Goal: Complete application form: Complete application form

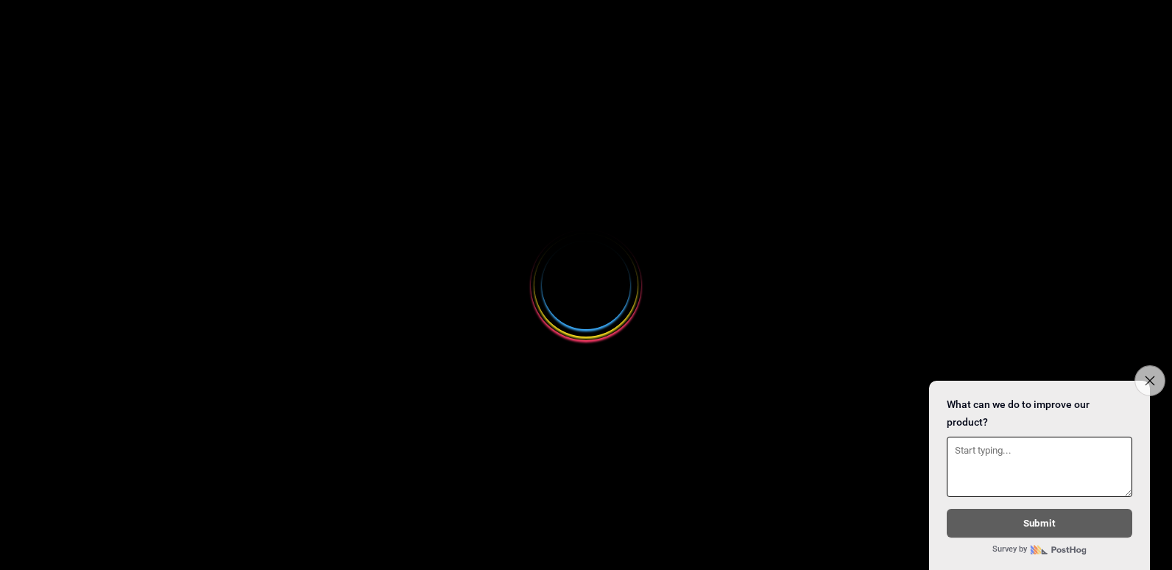
click at [1150, 377] on icon "Close survey" at bounding box center [1149, 380] width 10 height 10
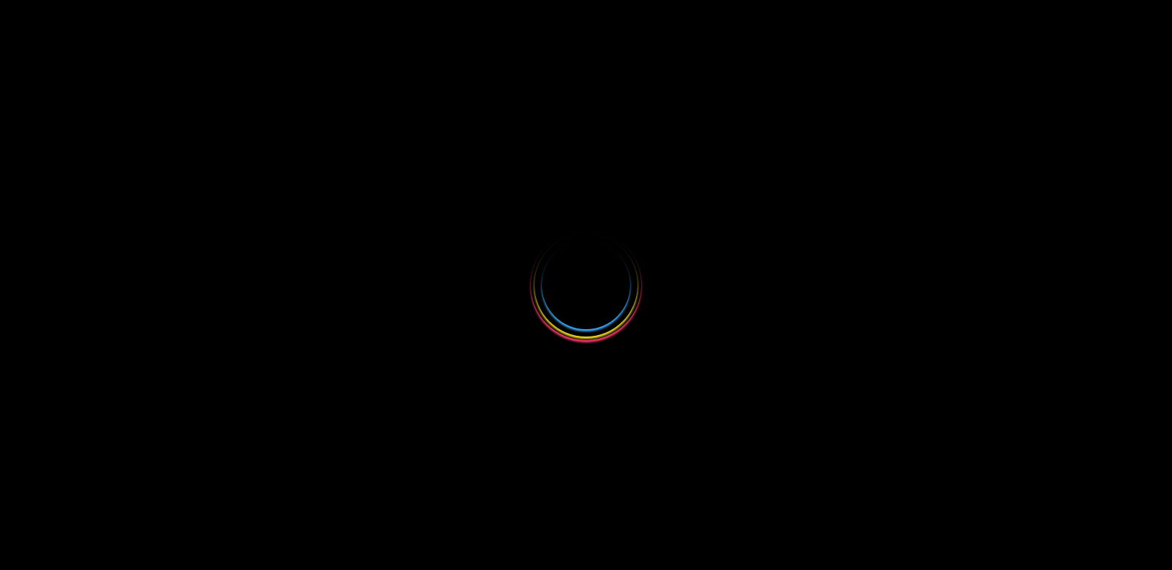
select select
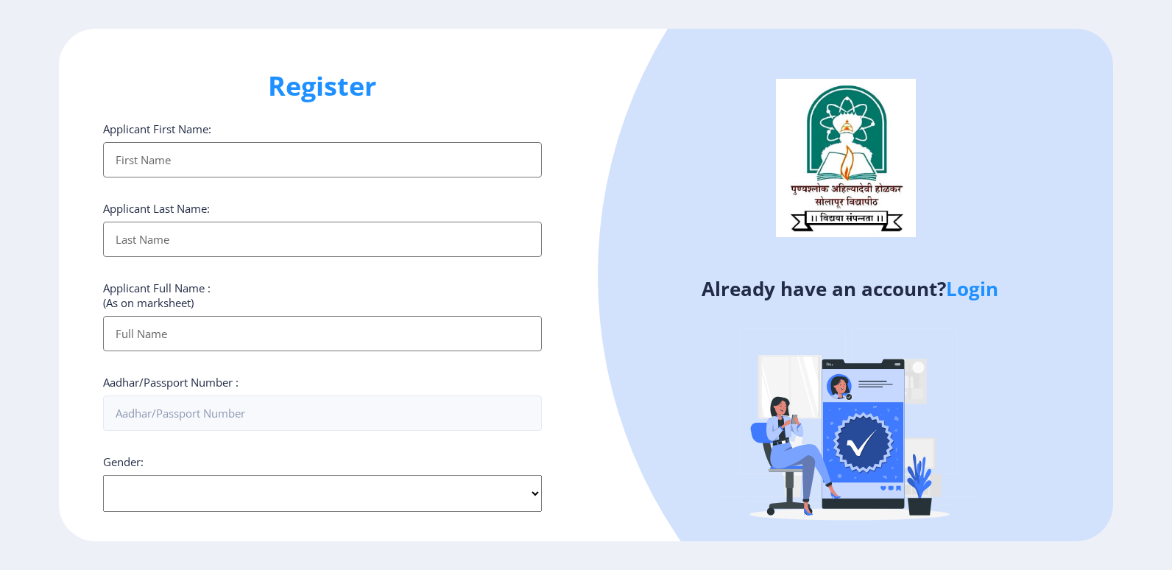
drag, startPoint x: 191, startPoint y: 149, endPoint x: 602, endPoint y: 279, distance: 431.5
click at [191, 149] on input "Applicant First Name:" at bounding box center [322, 159] width 439 height 35
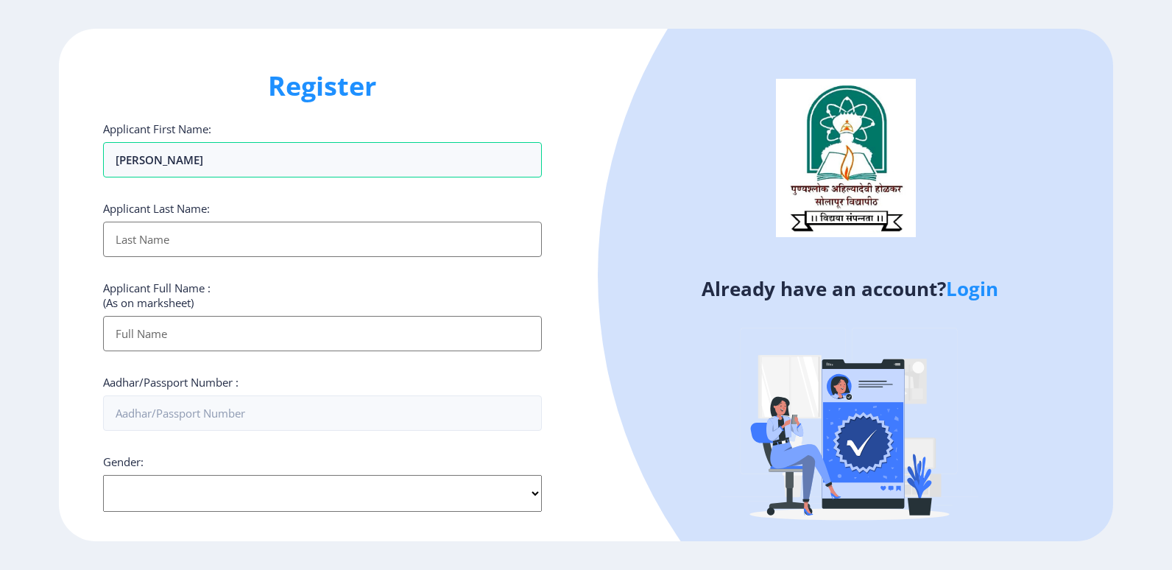
type input "PANDURANG"
type input "JAWALEKAR"
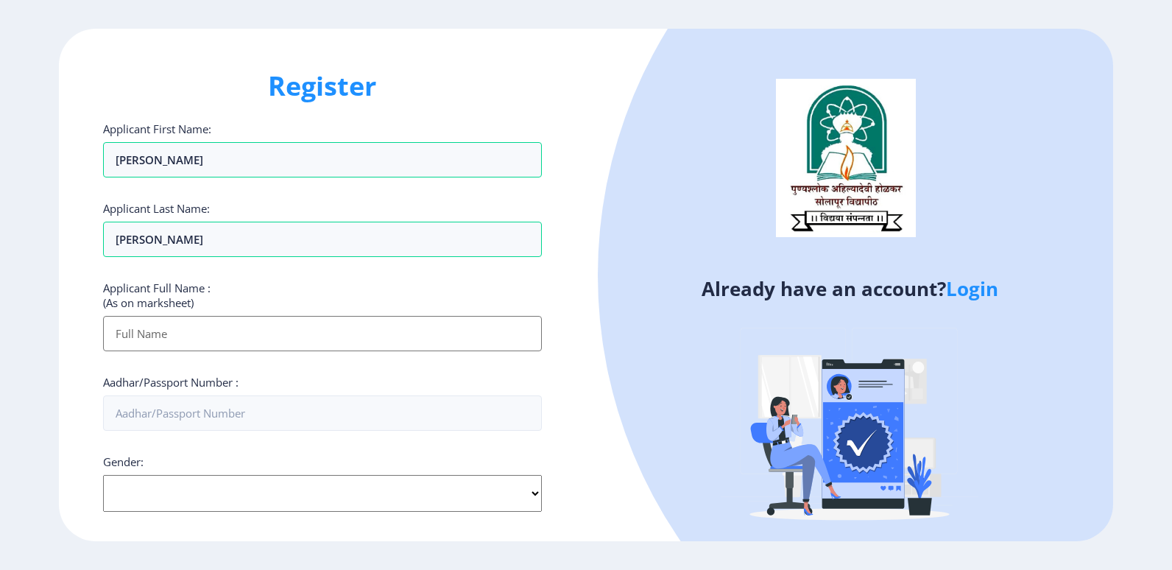
click at [157, 349] on input "Applicant First Name:" at bounding box center [322, 333] width 439 height 35
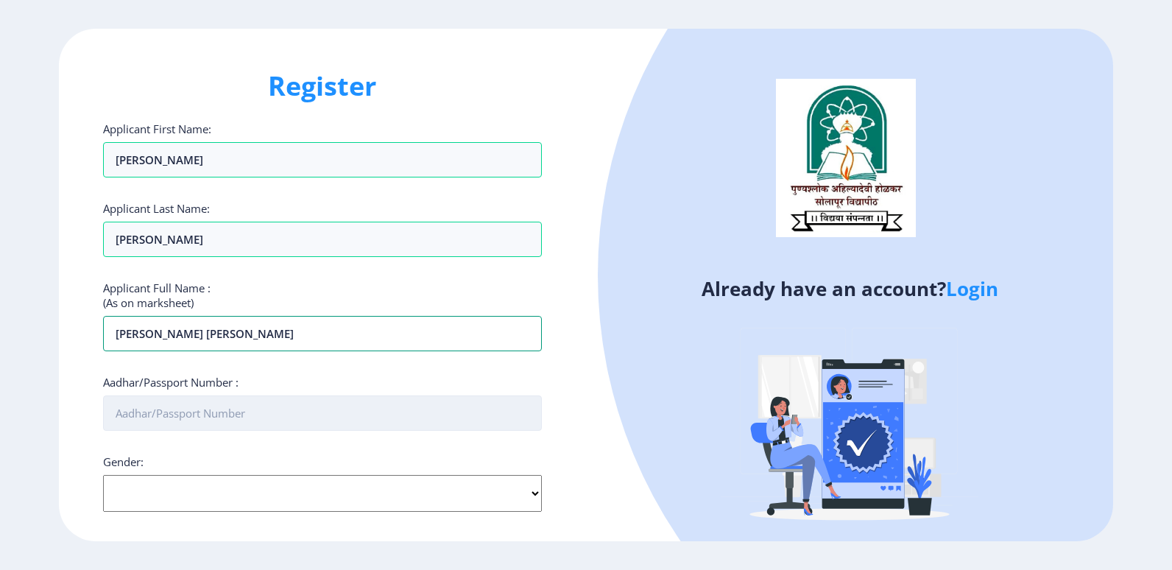
type input "PANDURANG DHONDIRAM JAWALEKAR"
click at [178, 422] on input "Aadhar/Passport Number :" at bounding box center [322, 412] width 439 height 35
type input "250594484927"
select select "Male"
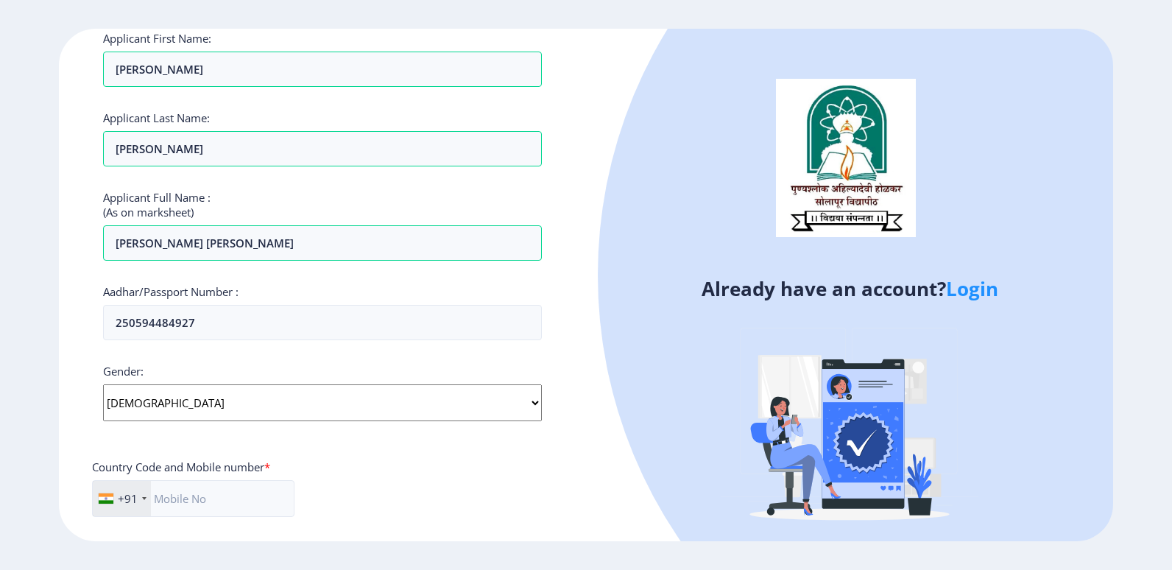
scroll to position [294, 0]
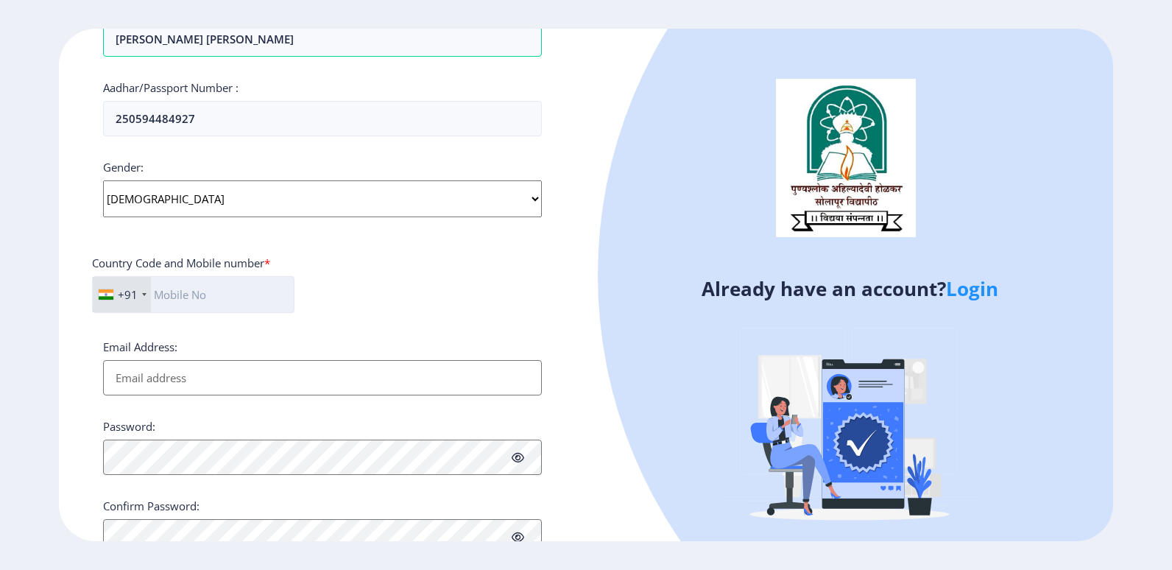
drag, startPoint x: 218, startPoint y: 302, endPoint x: 756, endPoint y: 320, distance: 538.3
click at [218, 302] on input "text" at bounding box center [193, 294] width 202 height 37
type input "9325256374"
type input "pandurangjavalekar505@gmail.com"
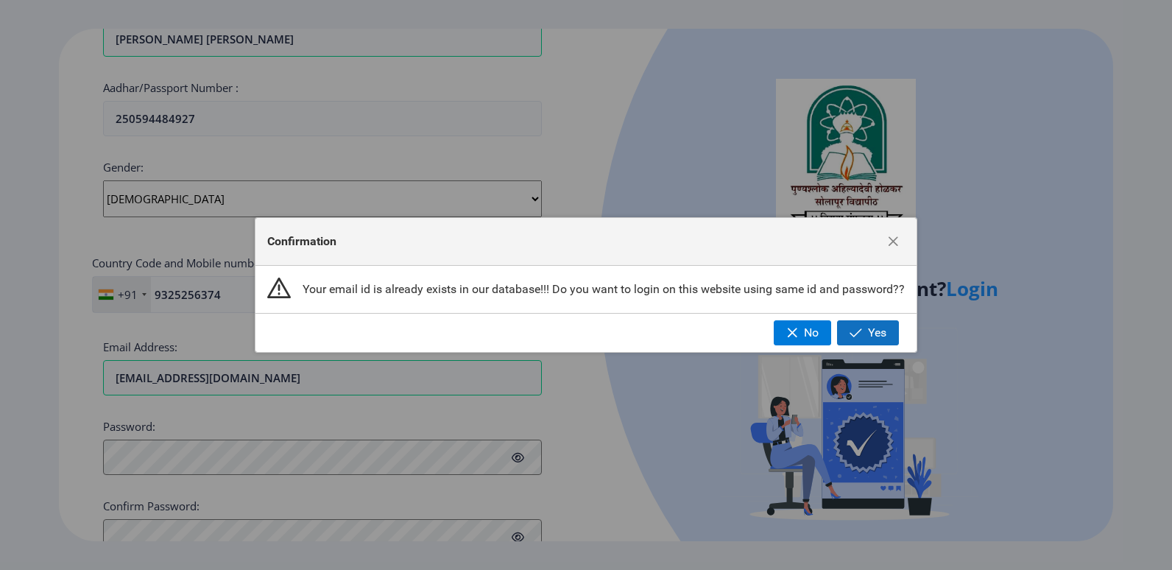
click at [850, 340] on button "Yes" at bounding box center [868, 332] width 62 height 25
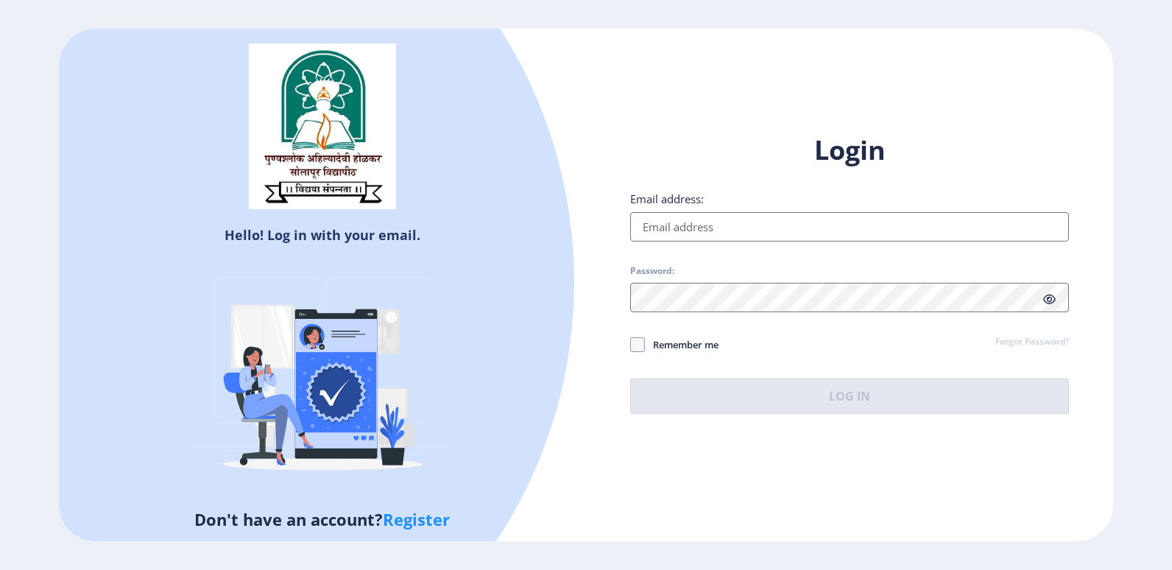
click at [732, 236] on input "Email address:" at bounding box center [849, 226] width 439 height 29
type input "pandurangjavalekar505@gmail.com"
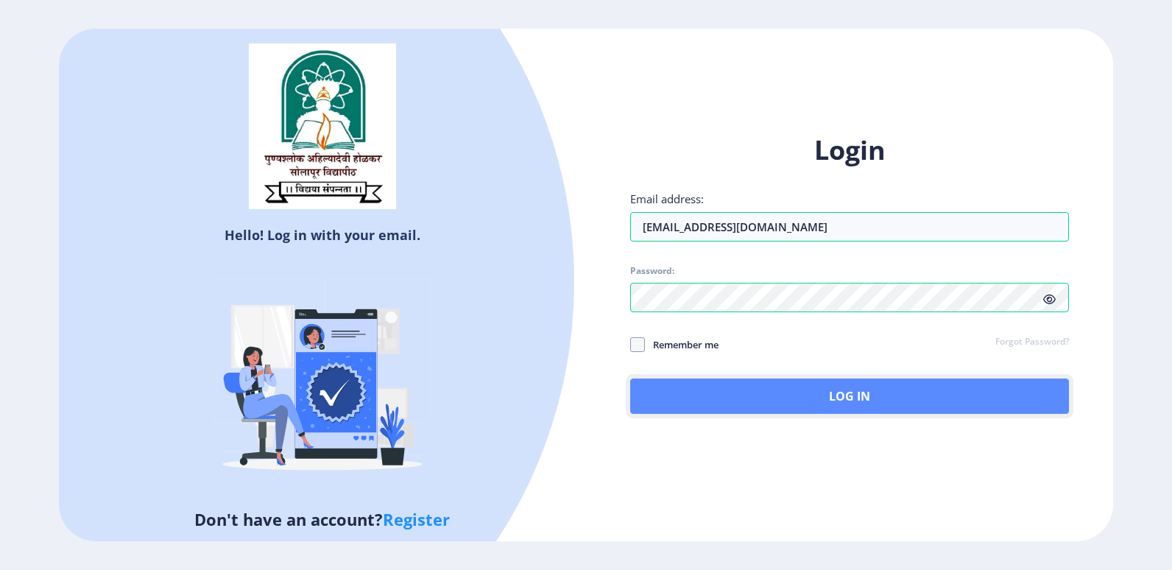
click at [798, 402] on button "Log In" at bounding box center [849, 395] width 439 height 35
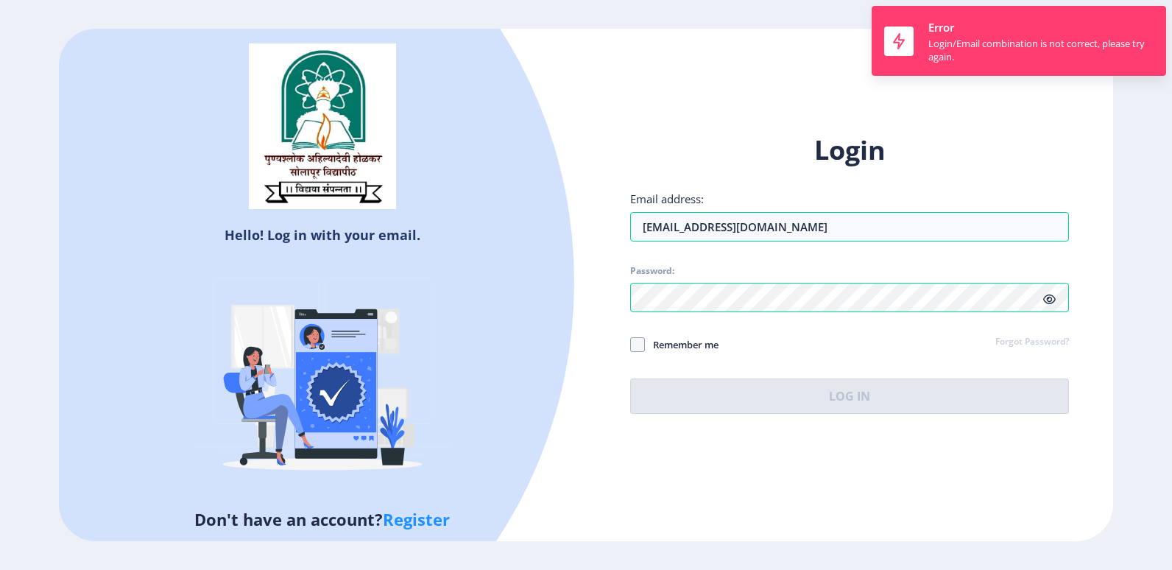
click at [1027, 336] on link "Forgot Password?" at bounding box center [1032, 342] width 74 height 13
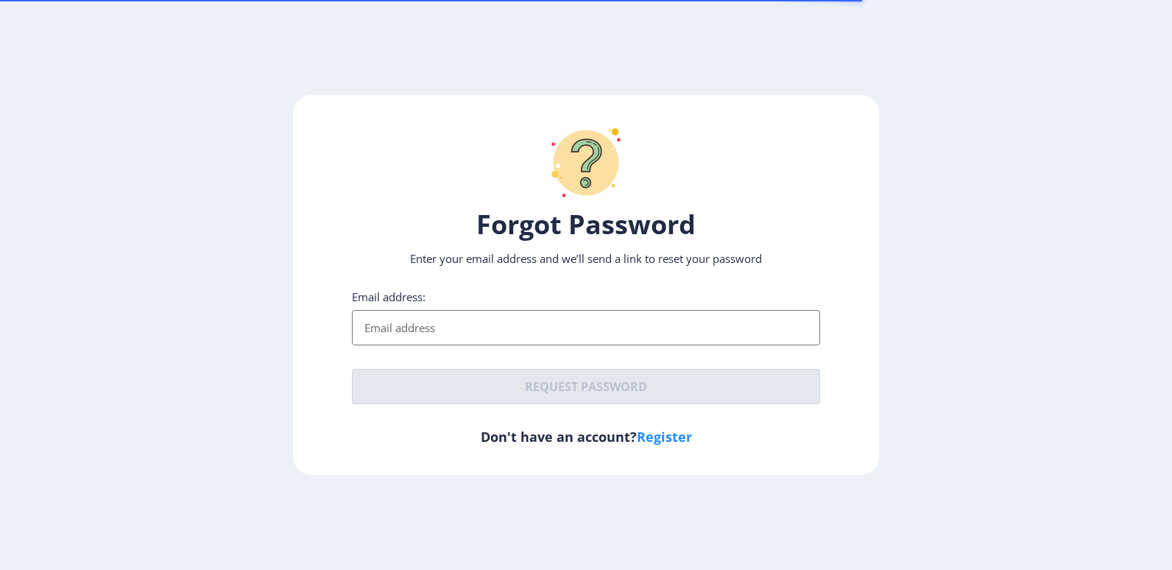
click at [521, 308] on div "Email address:" at bounding box center [586, 317] width 469 height 56
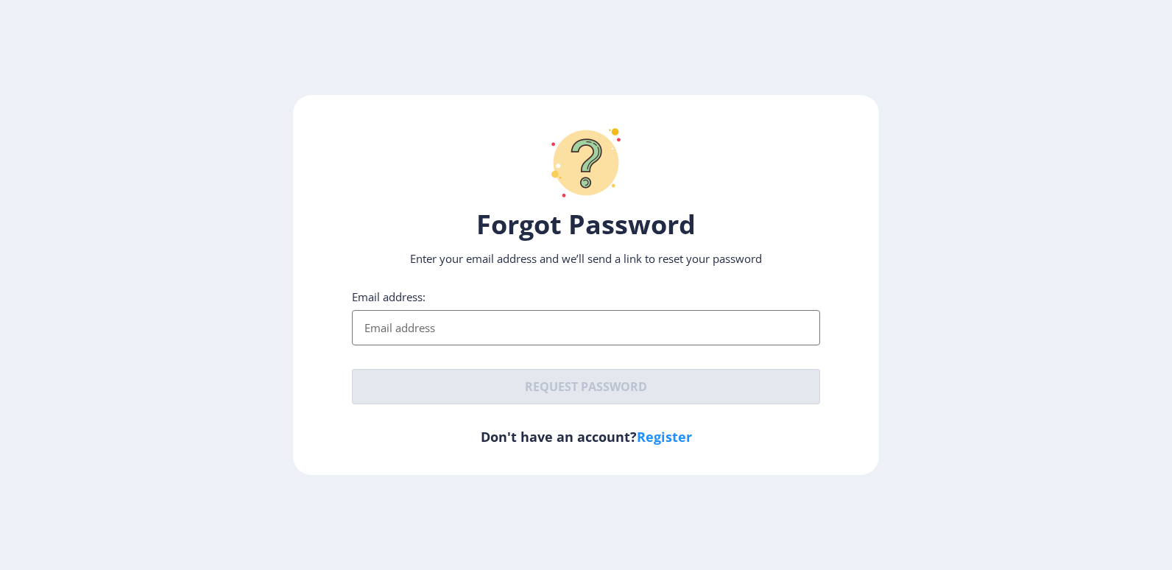
click at [511, 319] on input "Email address:" at bounding box center [586, 327] width 469 height 35
type input "pandurangjavalekar505@gmail.com"
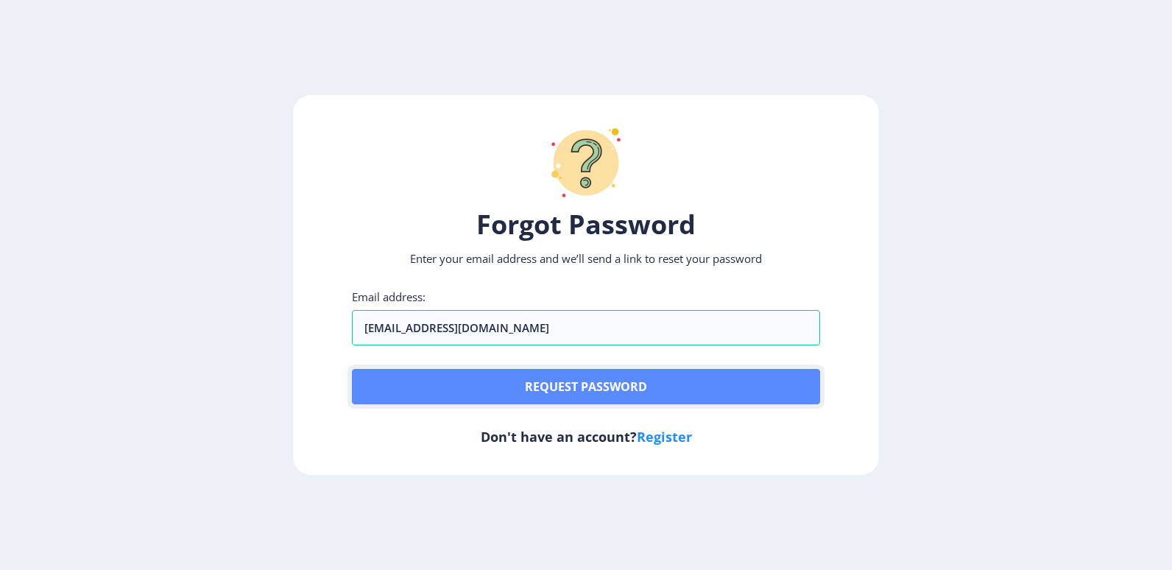
click at [628, 389] on button "Request password" at bounding box center [586, 386] width 469 height 35
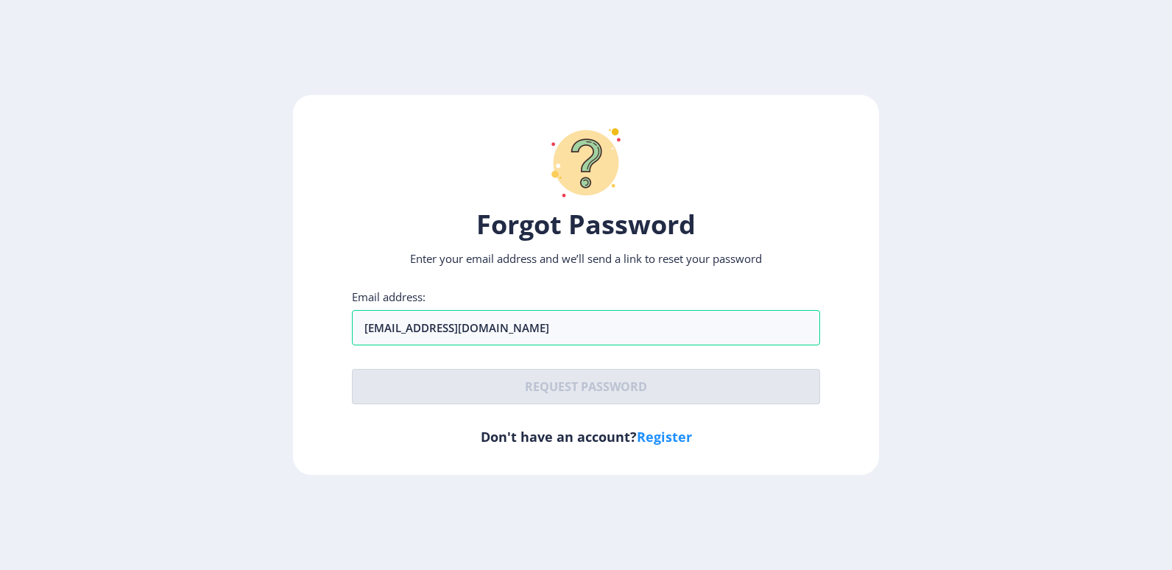
click at [517, 436] on h6 "Don't have an account? Register" at bounding box center [586, 437] width 469 height 18
click at [665, 435] on link "Register" at bounding box center [664, 437] width 55 height 18
select select
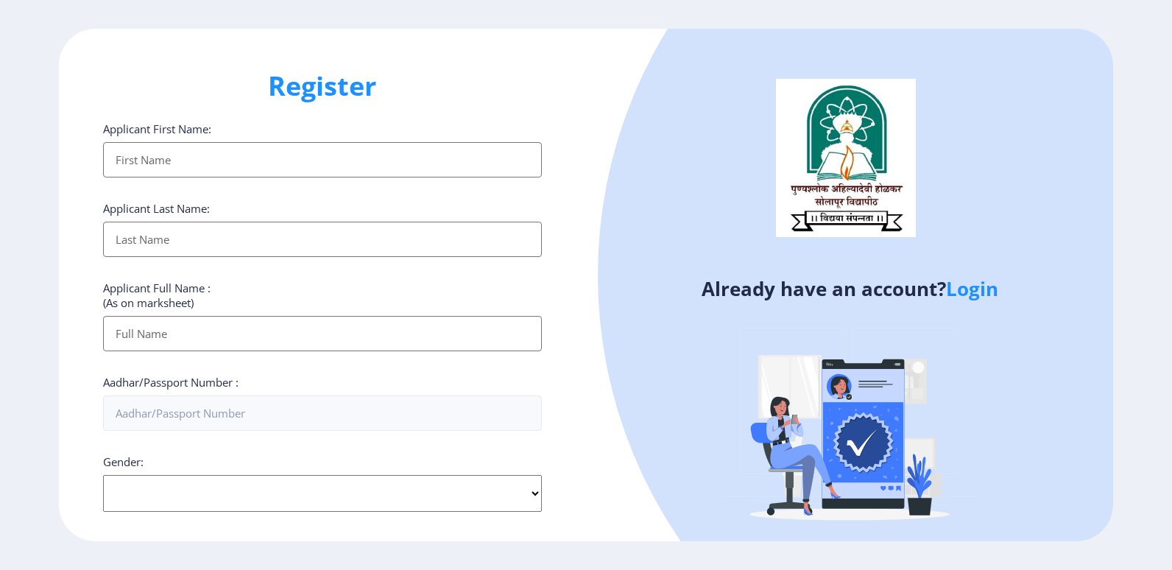
click at [971, 291] on link "Login" at bounding box center [972, 288] width 52 height 26
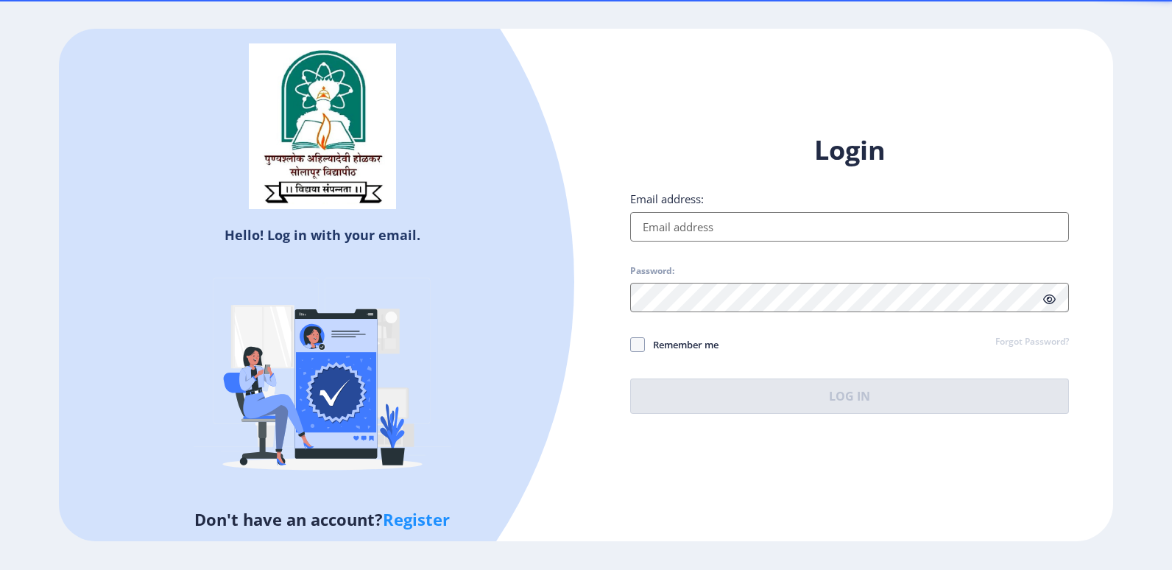
click at [708, 237] on input "Email address:" at bounding box center [849, 226] width 439 height 29
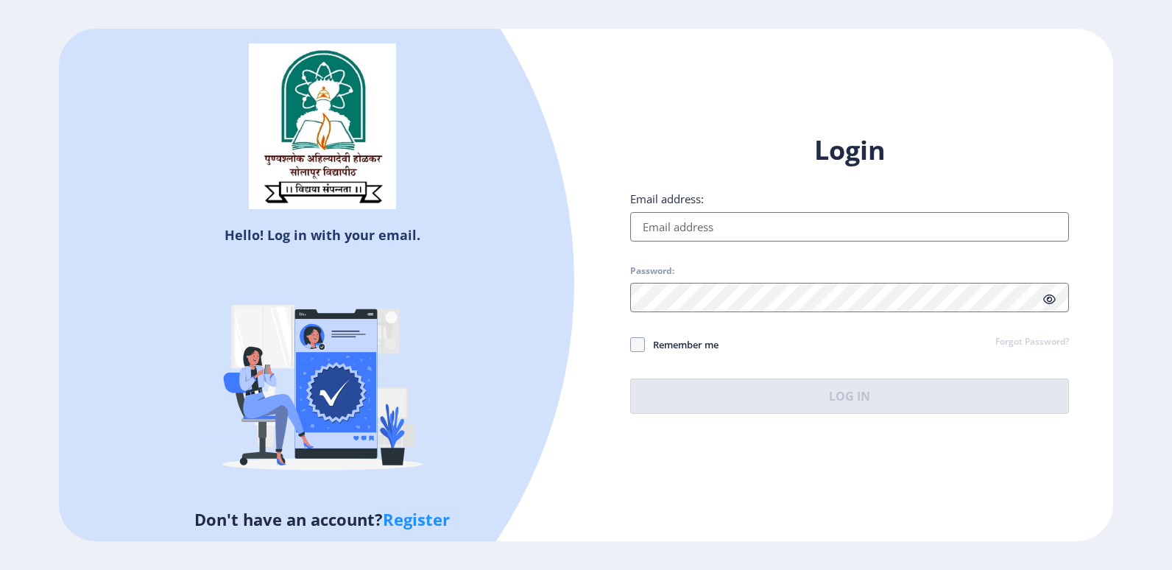
type input "pandurangjavalekar505@gmail.com"
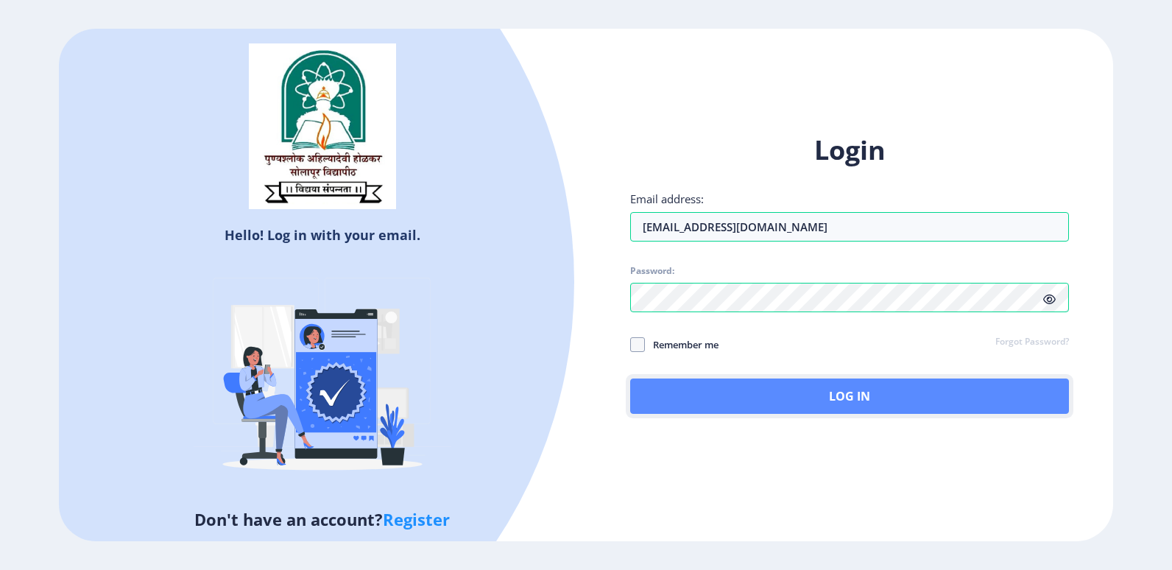
click at [778, 394] on button "Log In" at bounding box center [849, 395] width 439 height 35
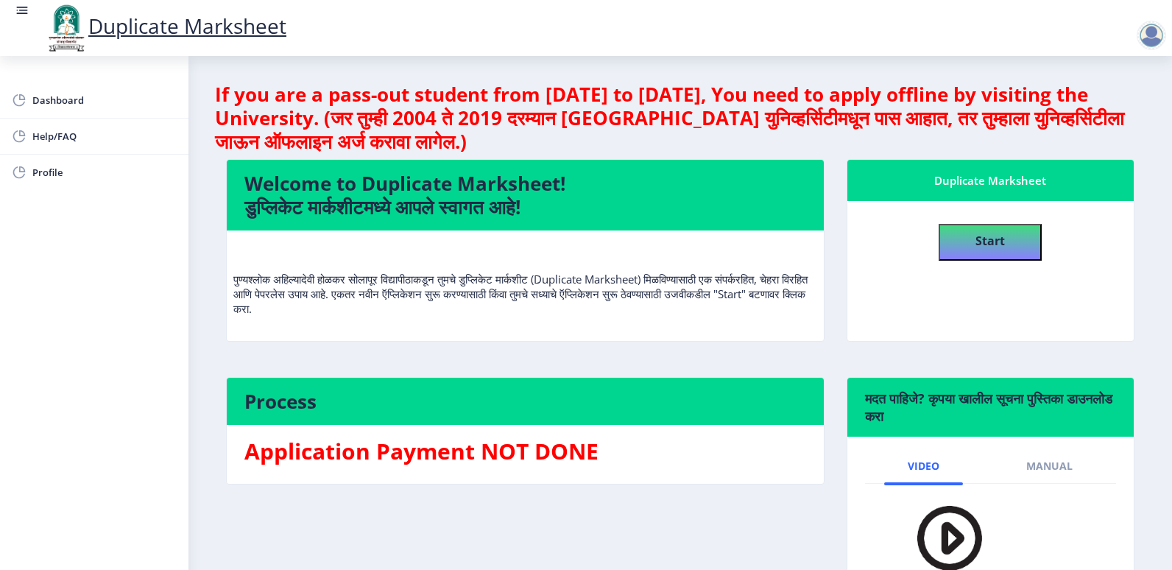
scroll to position [74, 0]
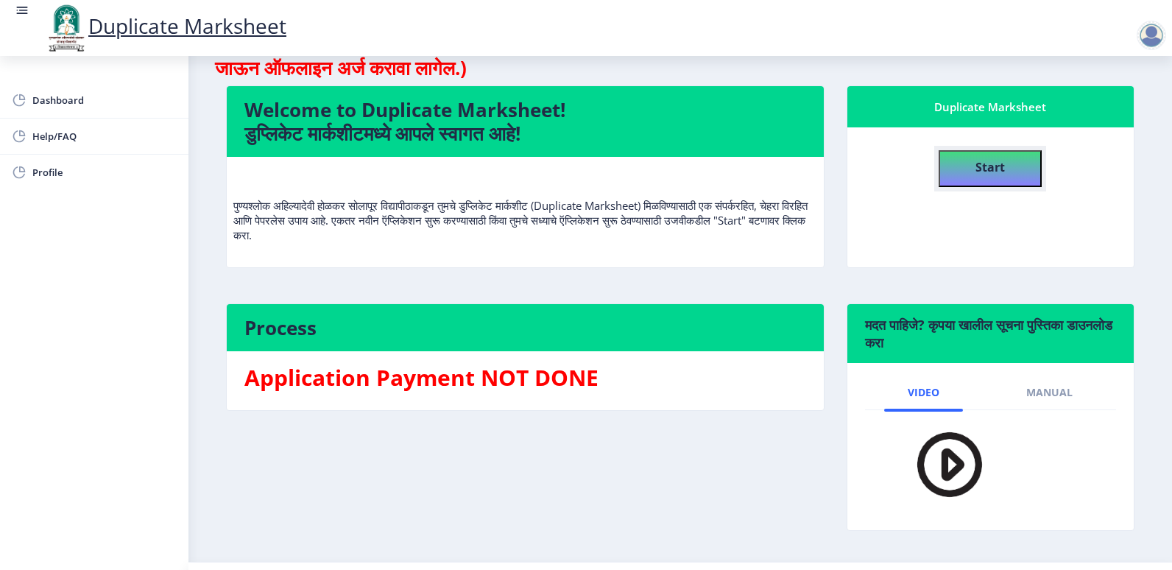
click at [996, 164] on b "Start" at bounding box center [989, 167] width 29 height 16
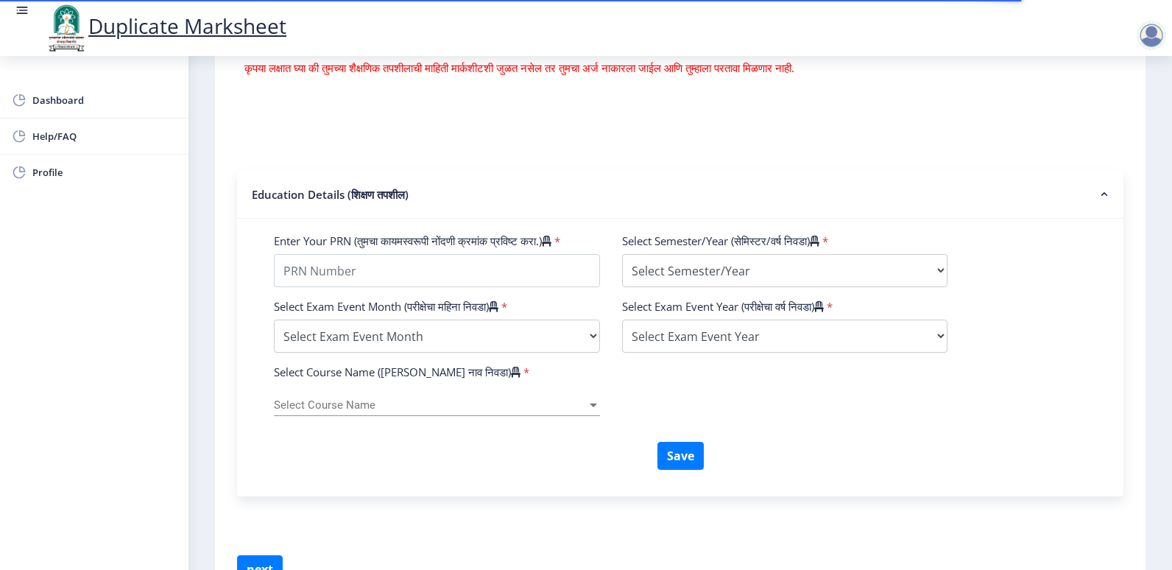
scroll to position [368, 0]
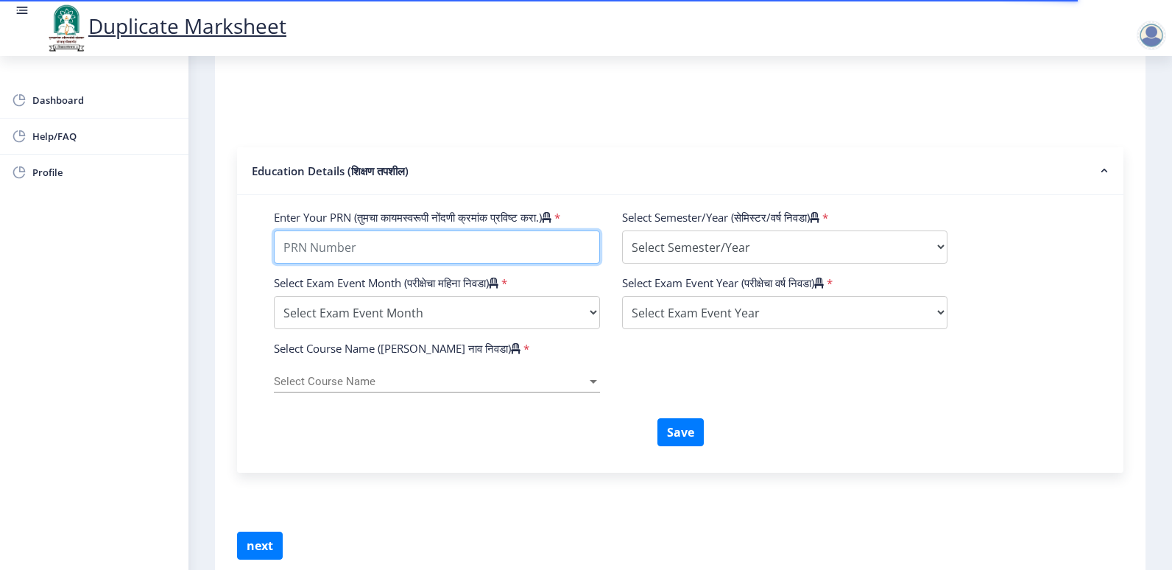
click at [431, 263] on input "Enter Your PRN (तुमचा कायमस्वरूपी नोंदणी क्रमांक प्रविष्ट करा.)" at bounding box center [437, 246] width 326 height 33
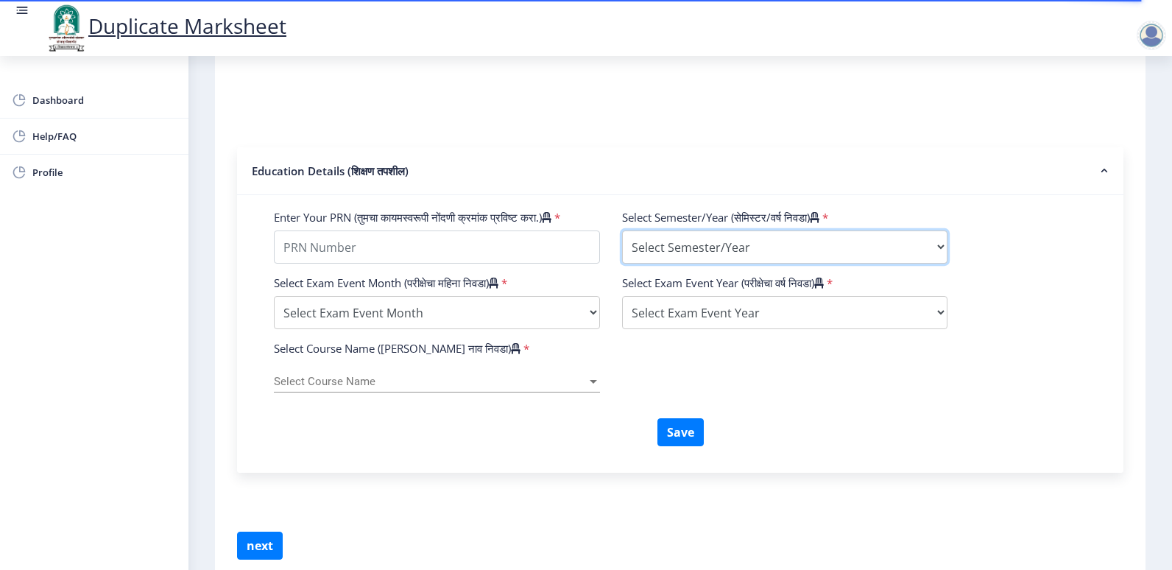
click at [733, 263] on select "Select Semester/Year Semester I Semester II Semester III Semester IV Semester V…" at bounding box center [785, 246] width 326 height 33
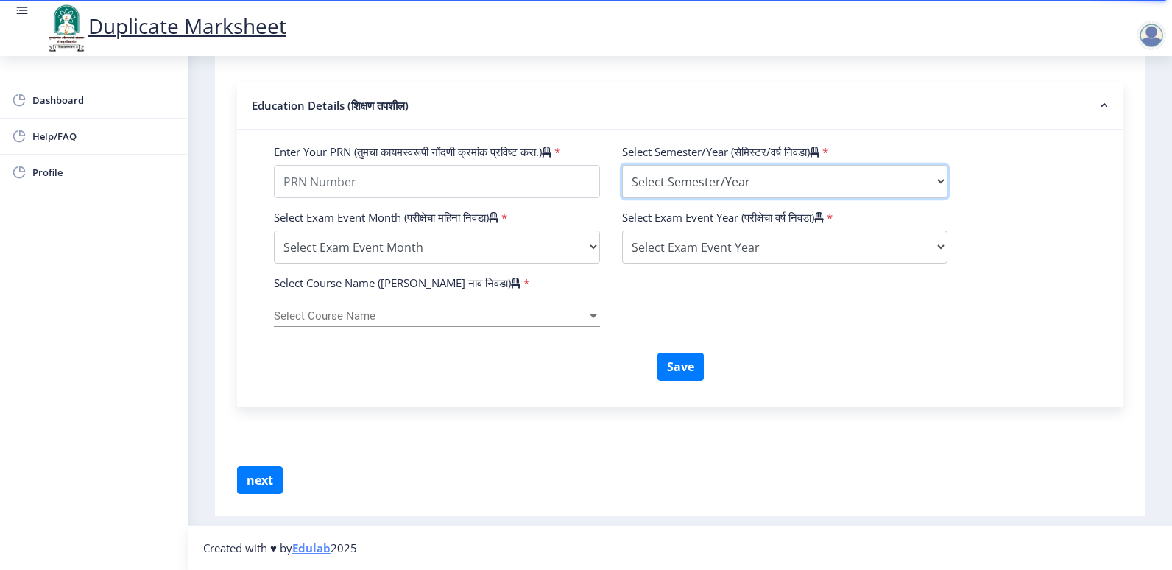
scroll to position [448, 0]
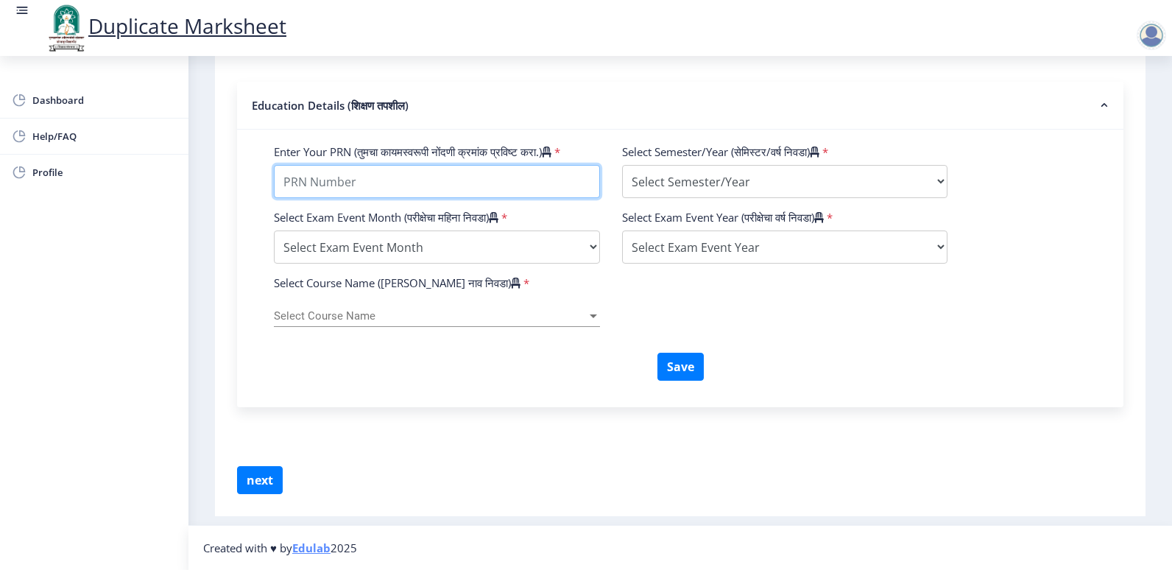
click at [321, 176] on input "Enter Your PRN (तुमचा कायमस्वरूपी नोंदणी क्रमांक प्रविष्ट करा.)" at bounding box center [437, 181] width 326 height 33
type input "2018032500276026"
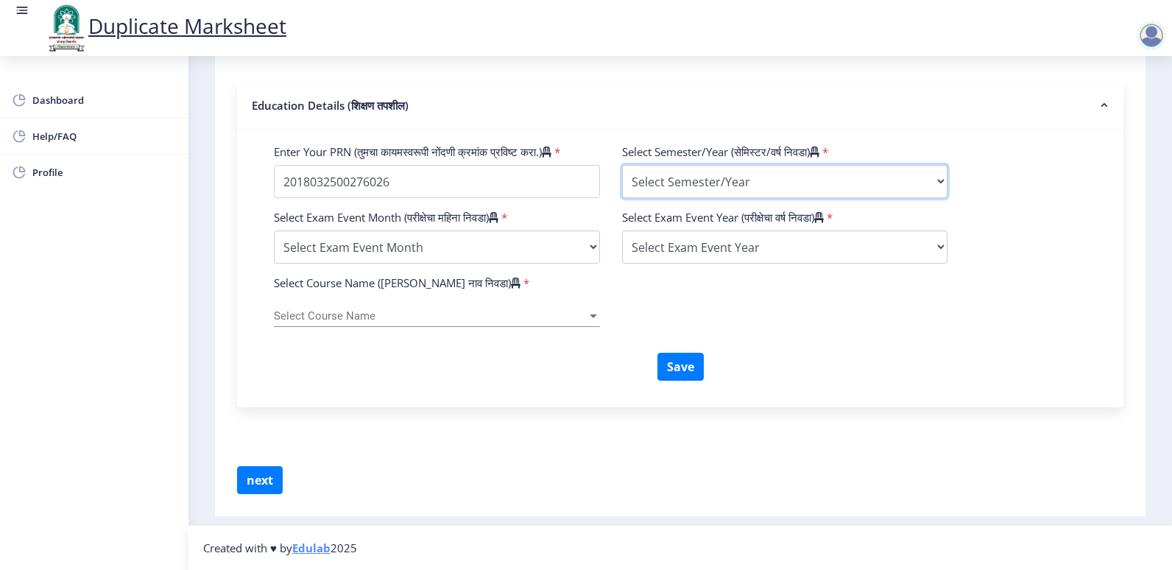
click at [668, 183] on select "Select Semester/Year Semester I Semester II Semester III Semester IV Semester V…" at bounding box center [785, 181] width 326 height 33
click at [622, 165] on select "Select Semester/Year Semester I Semester II Semester III Semester IV Semester V…" at bounding box center [785, 181] width 326 height 33
click at [665, 170] on select "Select Semester/Year Semester I Semester II Semester III Semester IV Semester V…" at bounding box center [785, 181] width 326 height 33
select select "Semester VI"
click at [622, 165] on select "Select Semester/Year Semester I Semester II Semester III Semester IV Semester V…" at bounding box center [785, 181] width 326 height 33
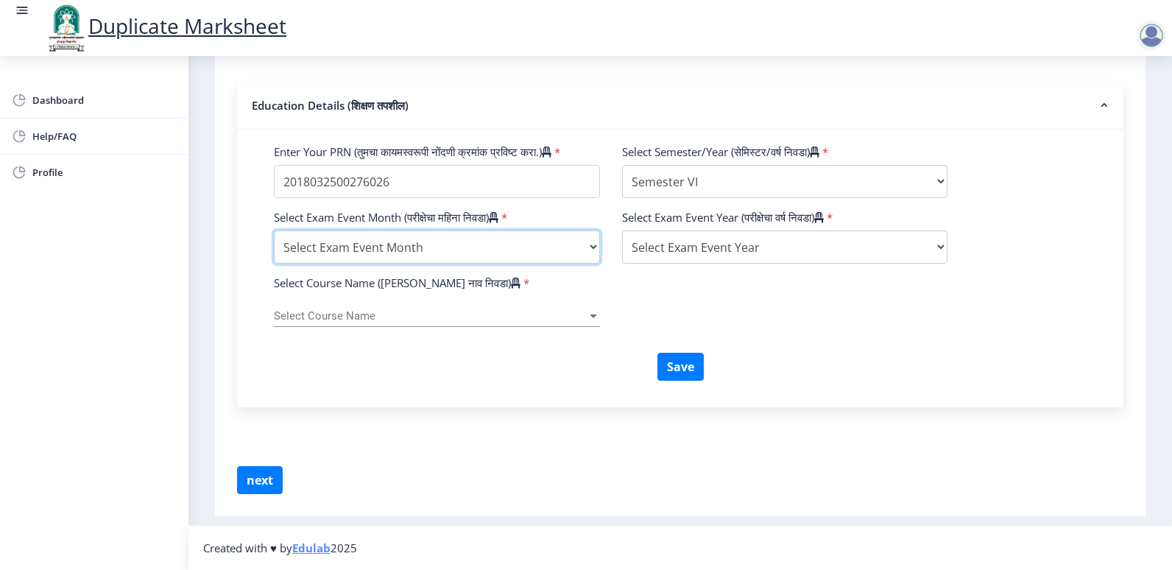
click at [424, 238] on select "Select Exam Event Month October March" at bounding box center [437, 246] width 326 height 33
select select "March"
click at [274, 230] on select "Select Exam Event Month October March" at bounding box center [437, 246] width 326 height 33
click at [651, 243] on select "Select Exam Event Year 2025 2024 2023 2022 2021 2020 2019 2018 2017 2016 2015 2…" at bounding box center [785, 246] width 326 height 33
select select "2021"
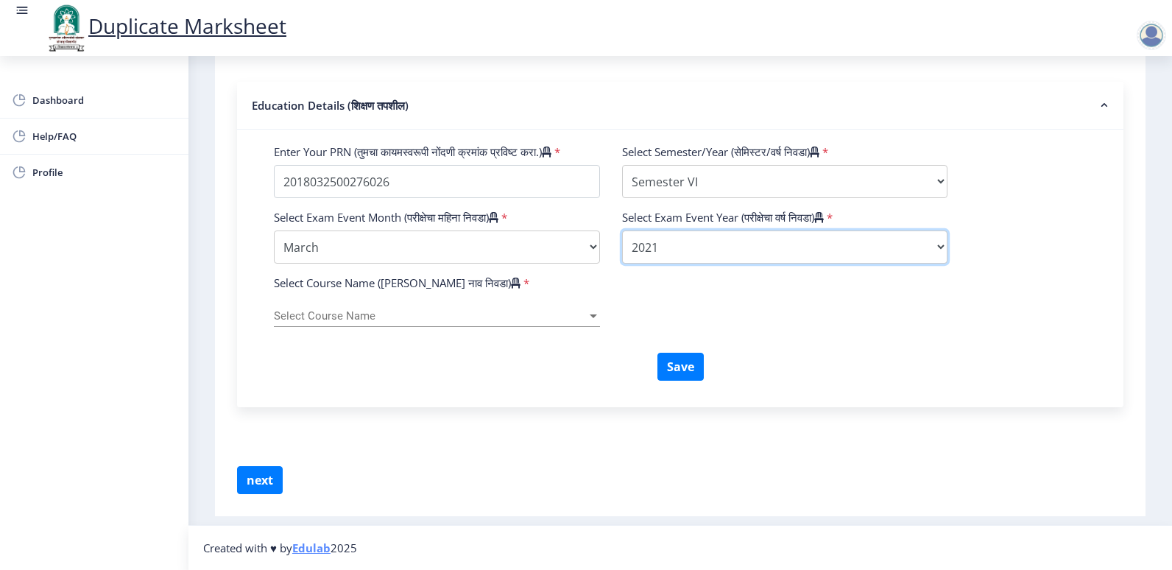
click at [622, 230] on select "Select Exam Event Year 2025 2024 2023 2022 2021 2020 2019 2018 2017 2016 2015 2…" at bounding box center [785, 246] width 326 height 33
click at [407, 308] on div "Select Course Name Select Course Name" at bounding box center [437, 311] width 326 height 31
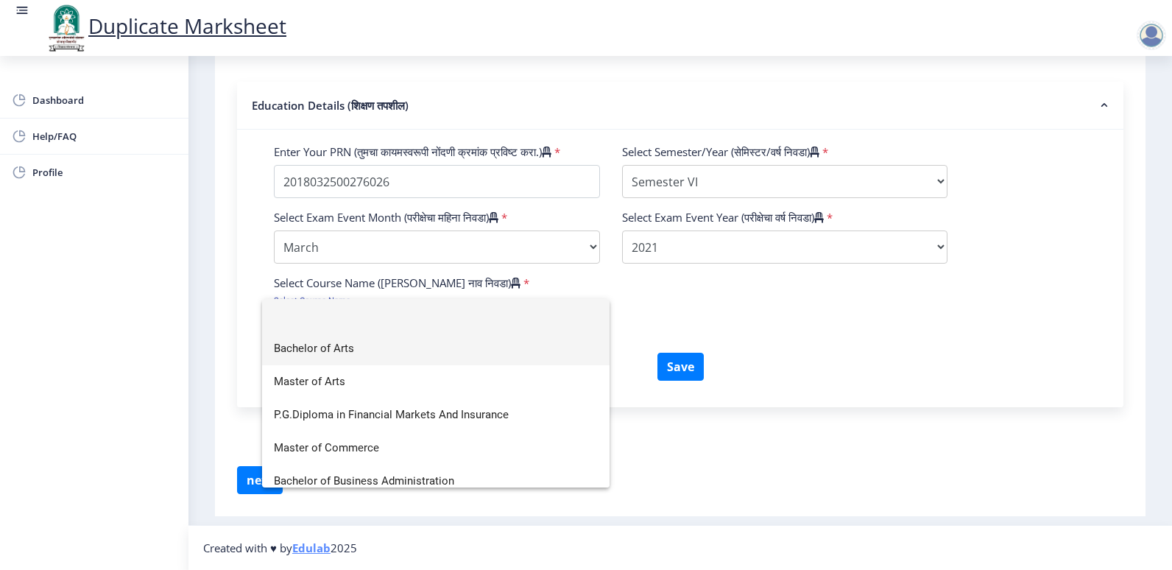
click at [387, 349] on span "Bachelor of Arts" at bounding box center [436, 348] width 324 height 33
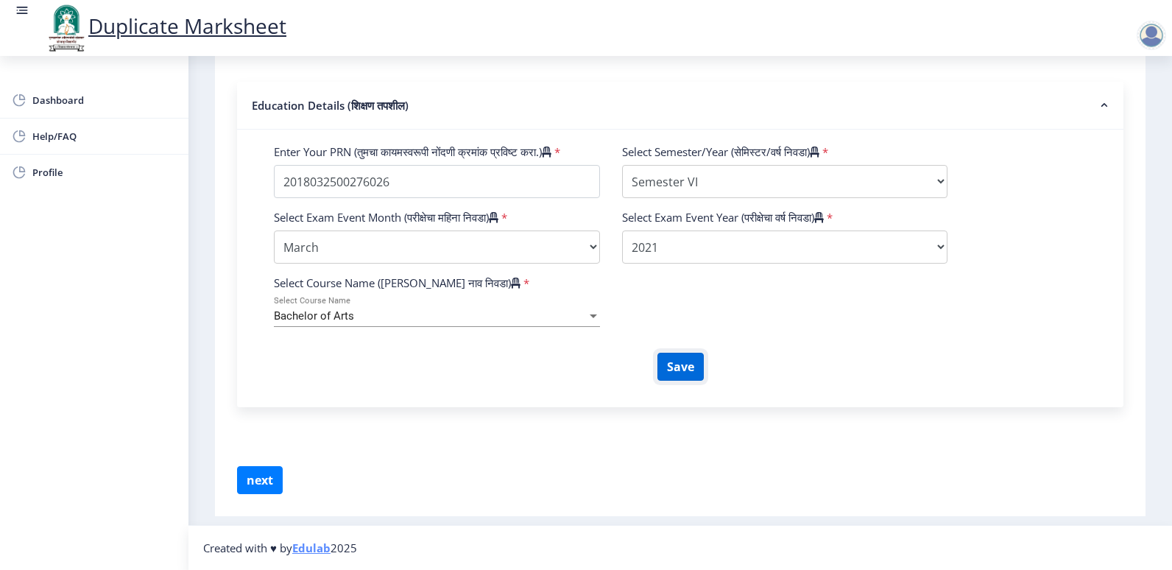
click at [685, 358] on button "Save" at bounding box center [680, 367] width 46 height 28
select select
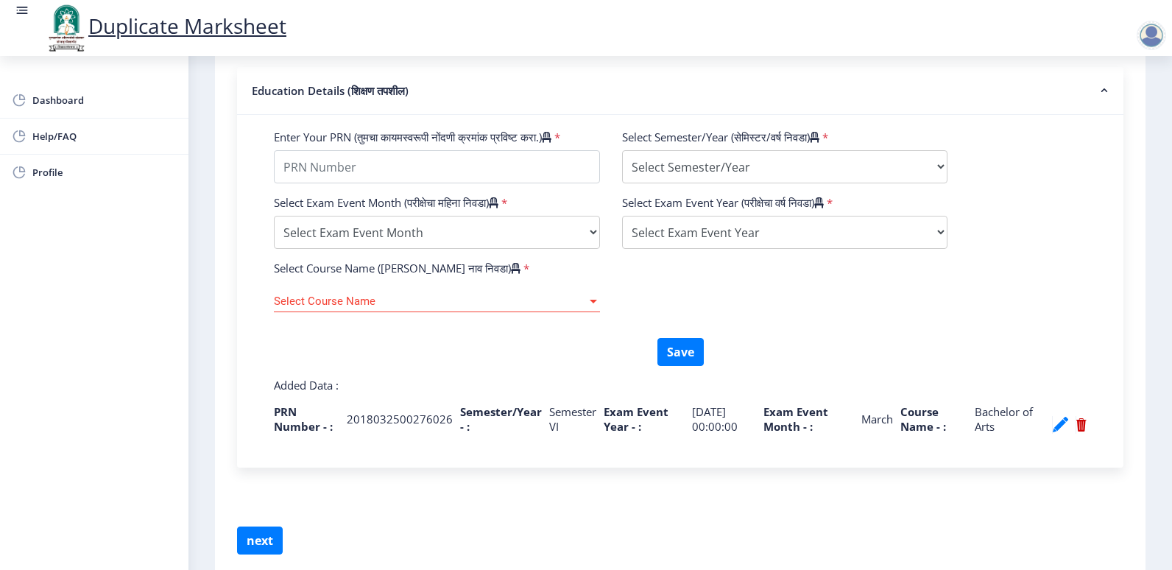
click at [1078, 433] on nb-action at bounding box center [1080, 425] width 11 height 18
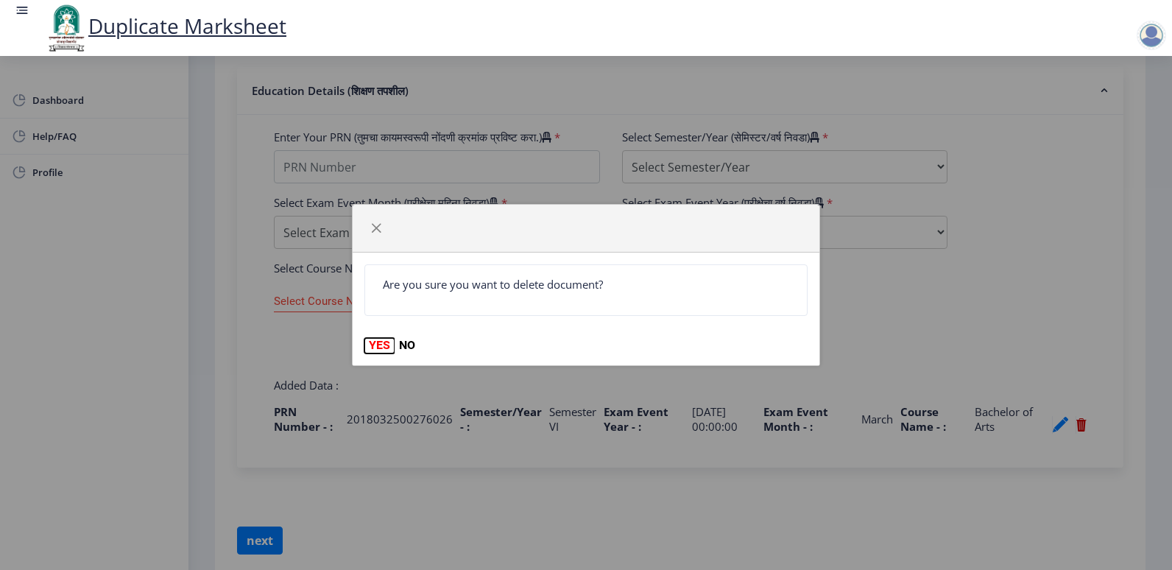
click at [383, 347] on button "YES" at bounding box center [379, 345] width 30 height 15
select select
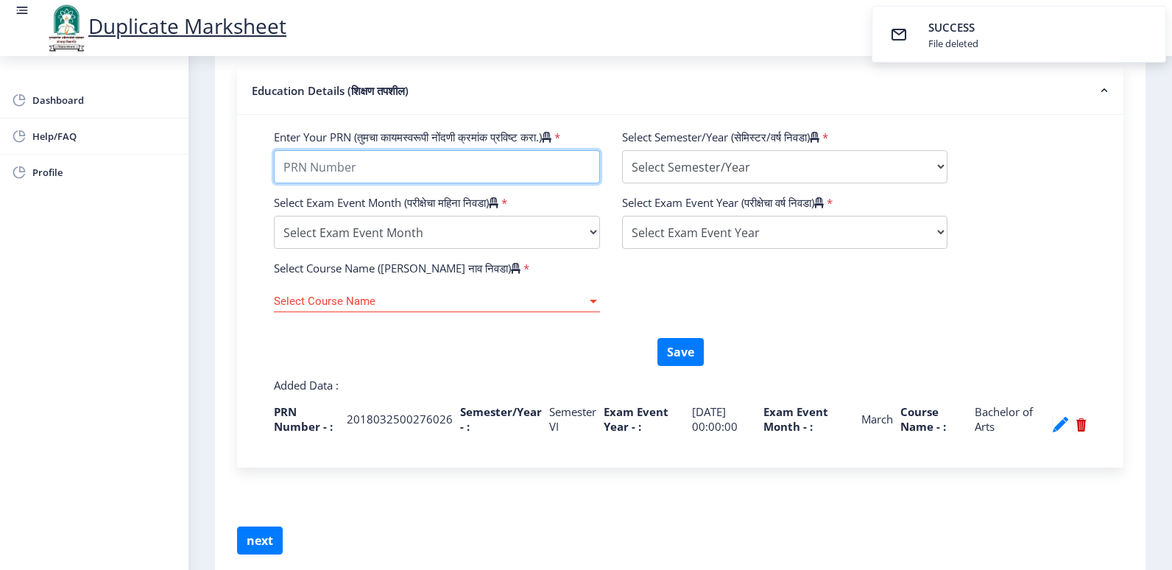
click at [341, 166] on input "Enter Your PRN (तुमचा कायमस्वरूपी नोंदणी क्रमांक प्रविष्ट करा.)" at bounding box center [437, 166] width 326 height 33
type input "2018032500276026"
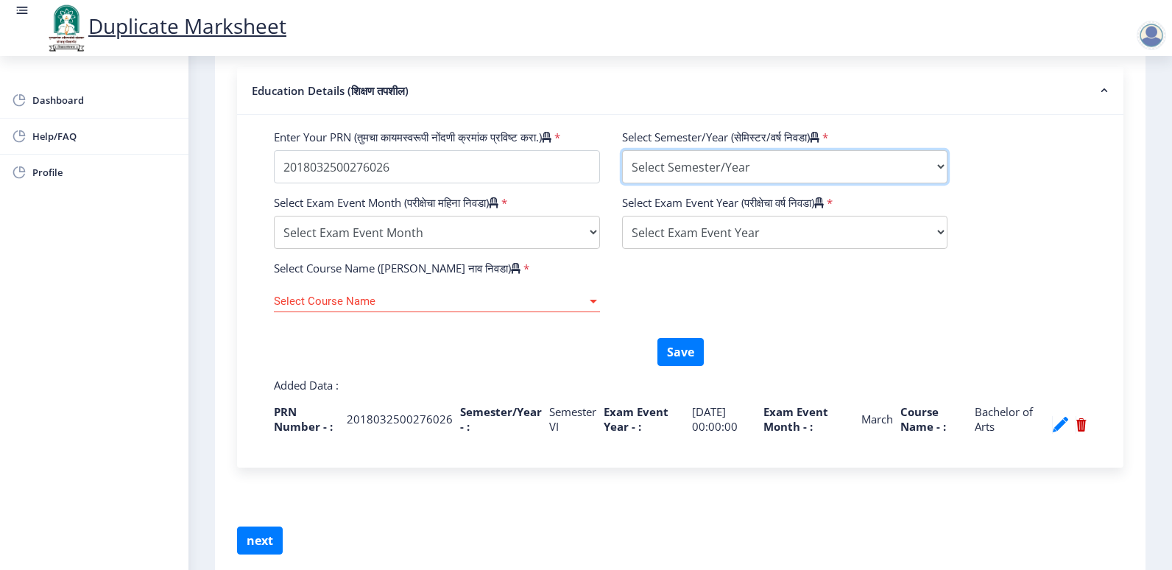
click at [731, 183] on select "Select Semester/Year Semester I Semester II Semester III Semester IV Semester V…" at bounding box center [785, 166] width 326 height 33
select select "Semester VI"
click at [622, 164] on select "Select Semester/Year Semester I Semester II Semester III Semester IV Semester V…" at bounding box center [785, 166] width 326 height 33
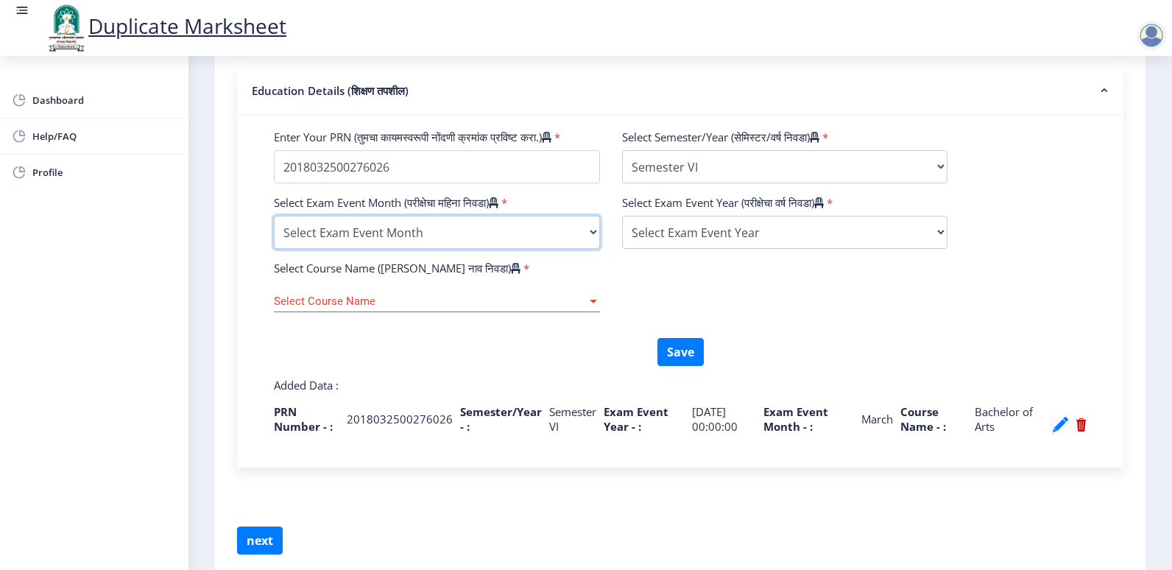
click at [443, 249] on select "Select Exam Event Month October March" at bounding box center [437, 232] width 326 height 33
select select "March"
click at [274, 230] on select "Select Exam Event Month October March" at bounding box center [437, 232] width 326 height 33
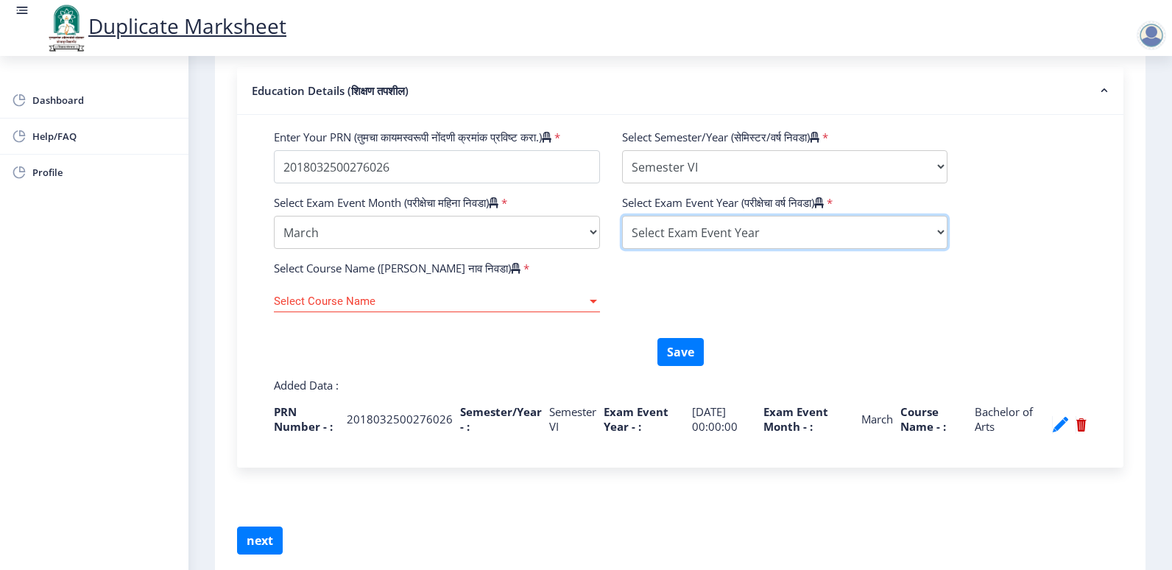
click at [812, 249] on select "Select Exam Event Year 2025 2024 2023 2022 2021 2020 2019 2018 2017 2016 2015 2…" at bounding box center [785, 232] width 326 height 33
select select "2021"
click at [622, 230] on select "Select Exam Event Year 2025 2024 2023 2022 2021 2020 2019 2018 2017 2016 2015 2…" at bounding box center [785, 232] width 326 height 33
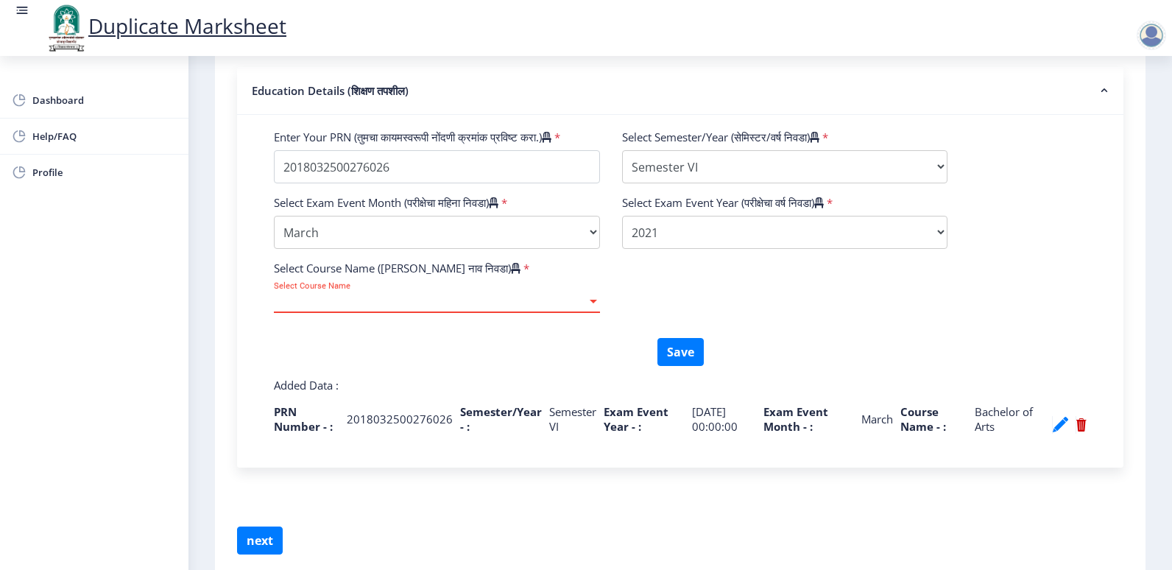
click at [482, 308] on span "Select Course Name" at bounding box center [430, 301] width 313 height 13
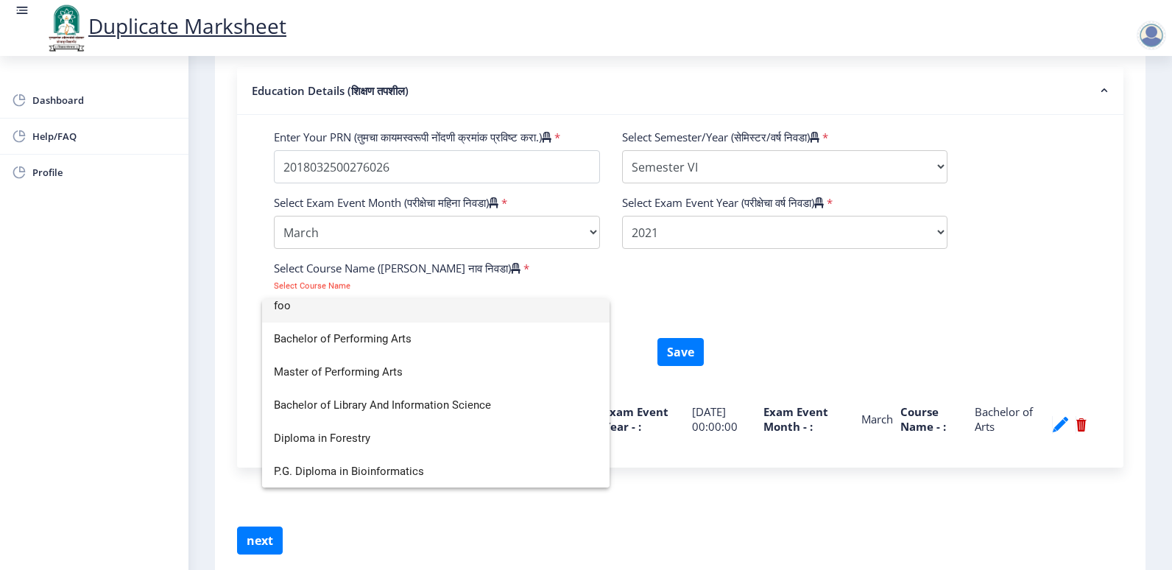
scroll to position [0, 0]
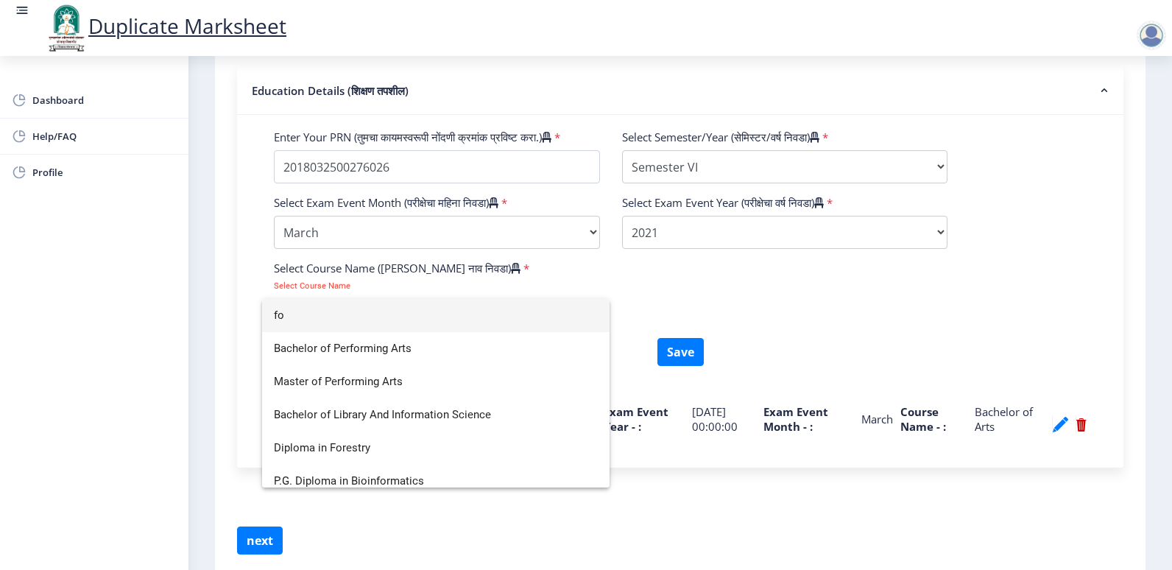
type input "f"
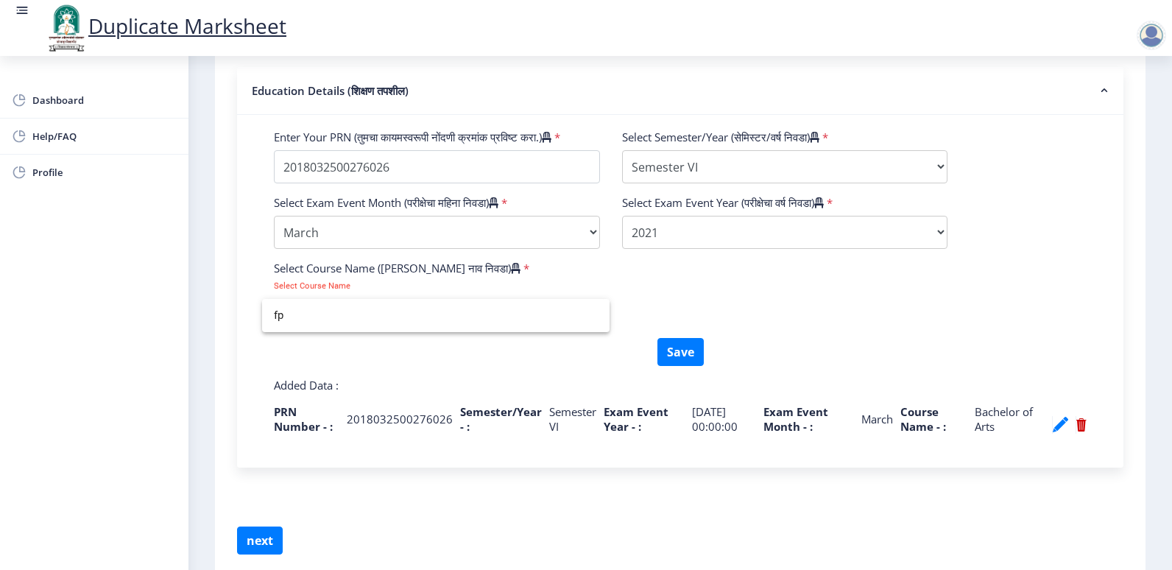
type input "f"
type input "F"
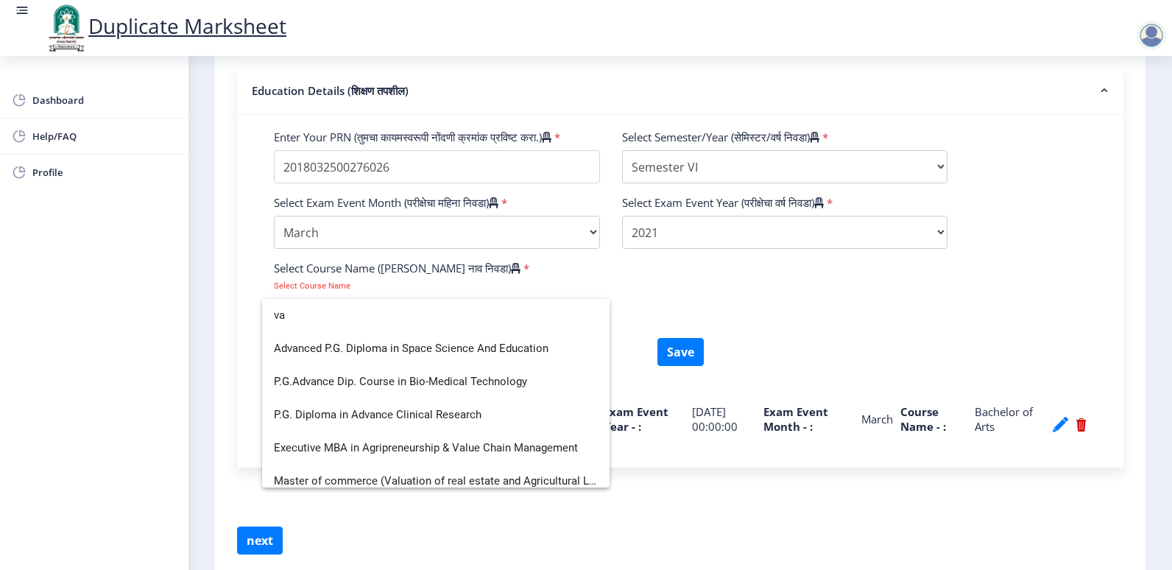
type input "v"
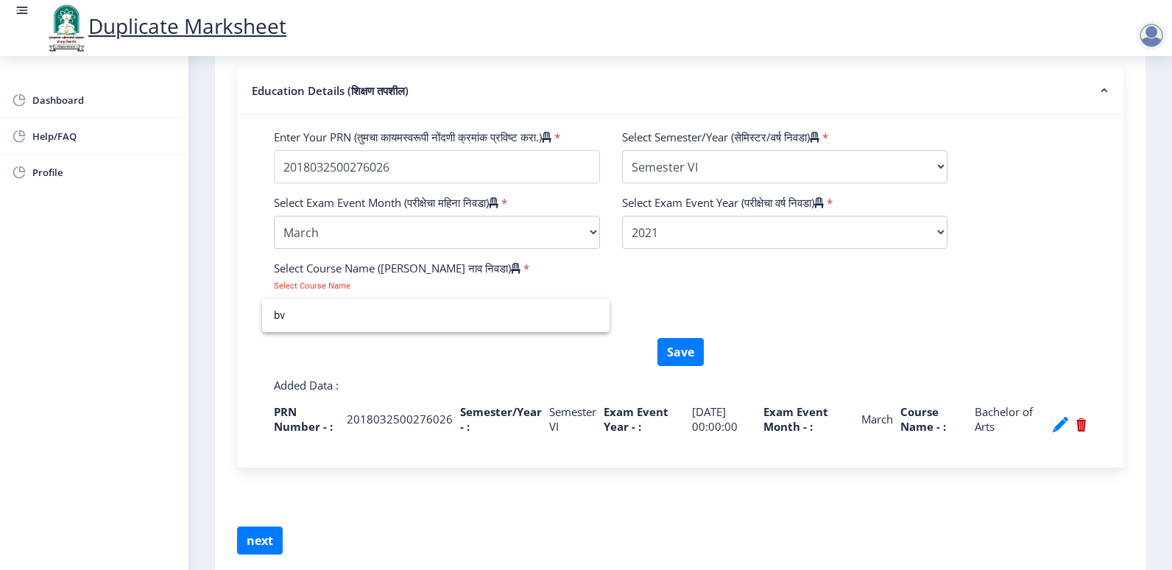
type input "b"
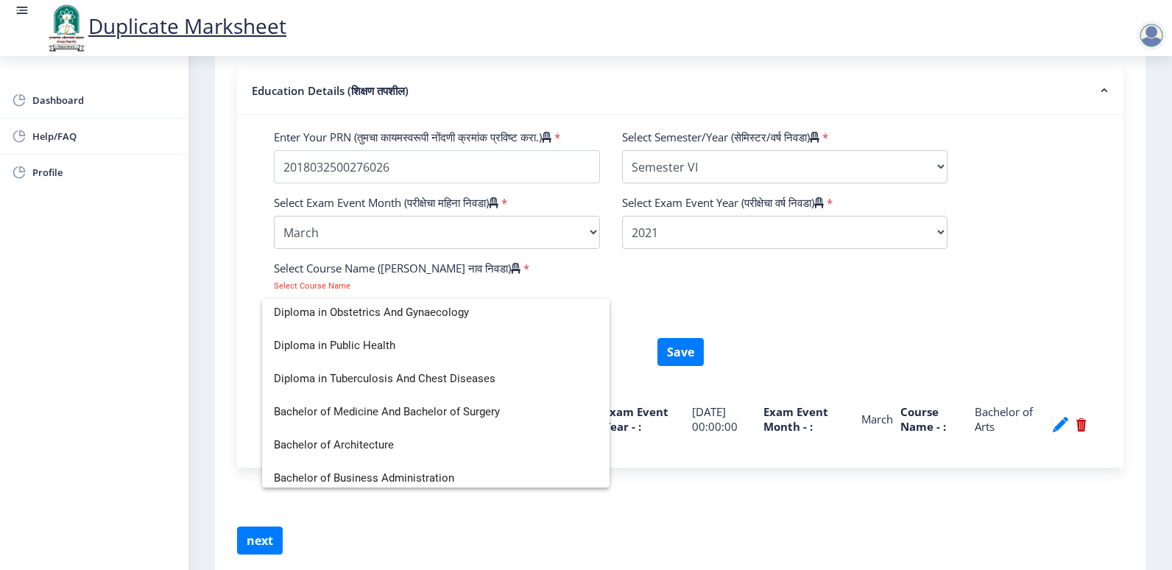
scroll to position [810, 0]
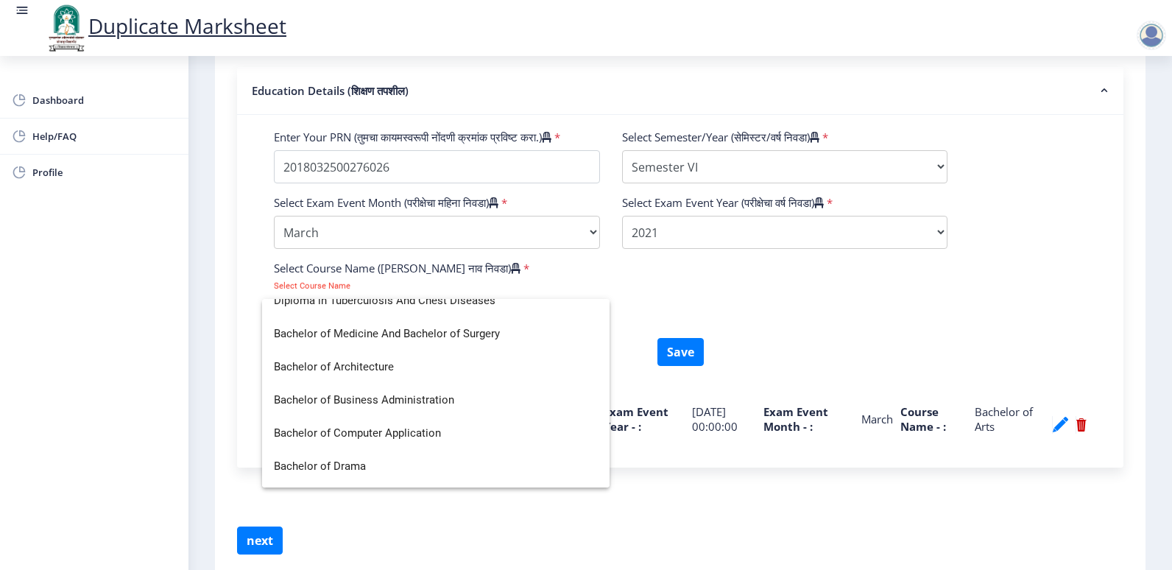
type input "B"
click at [756, 301] on div at bounding box center [586, 285] width 1172 height 570
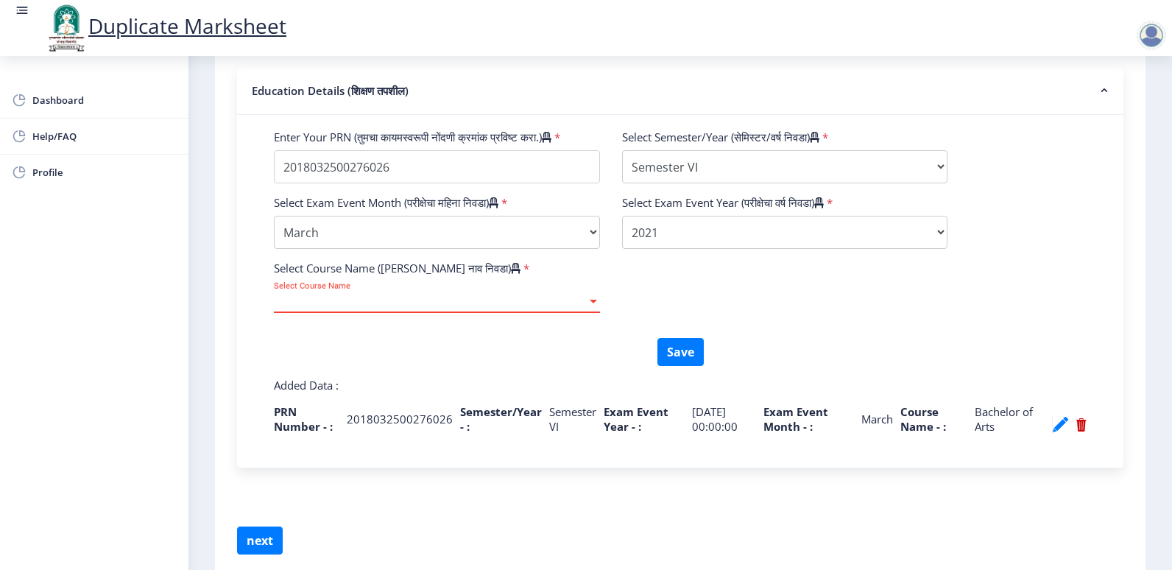
click at [326, 308] on span "Select Course Name" at bounding box center [430, 301] width 313 height 13
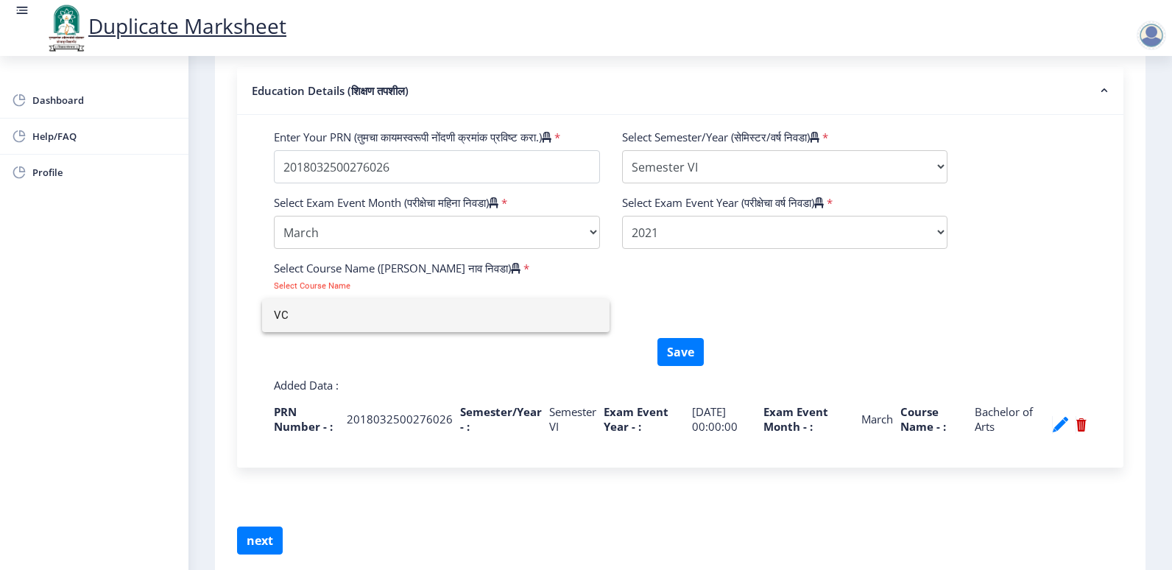
type input "V"
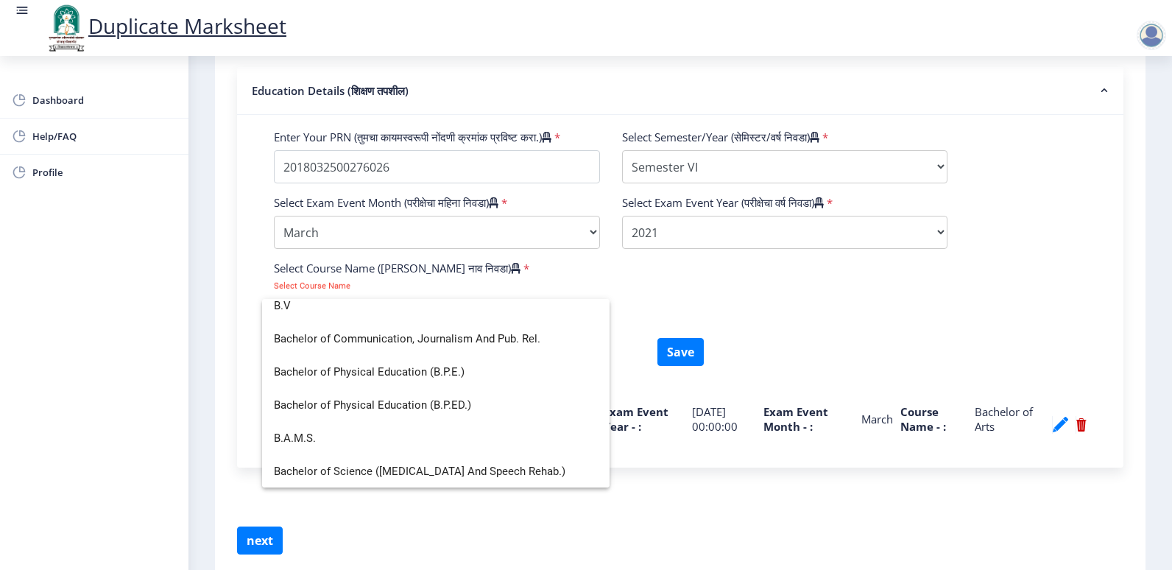
scroll to position [0, 0]
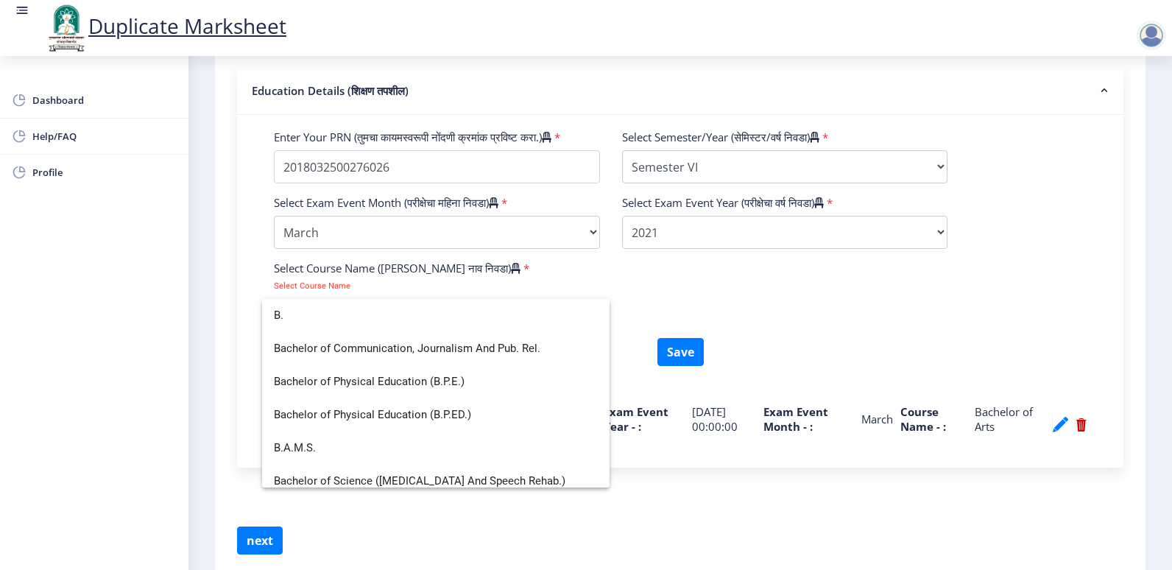
type input "B"
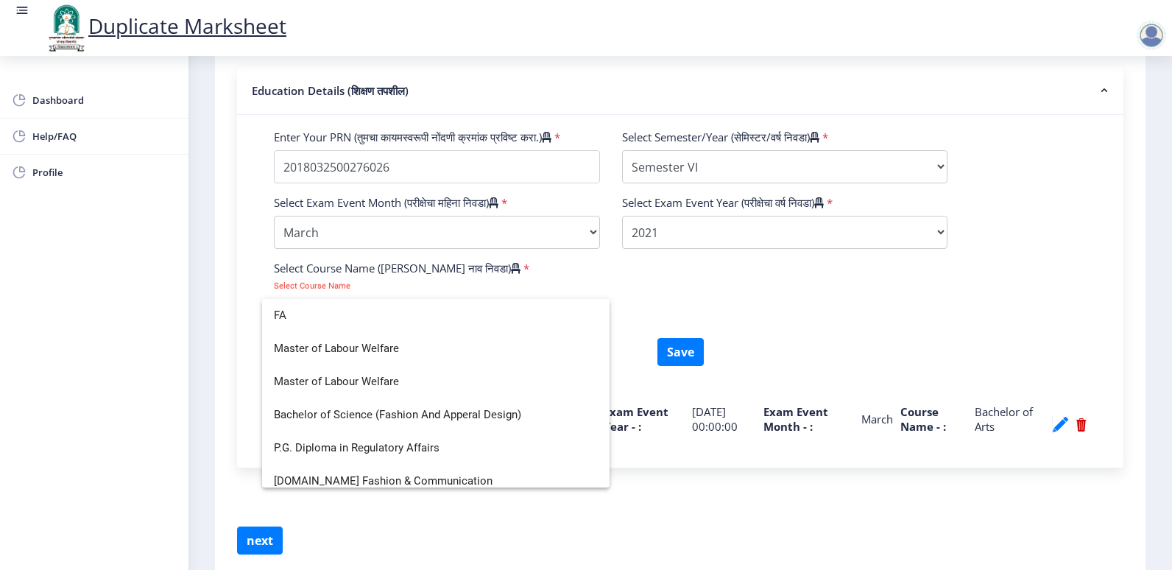
type input "F"
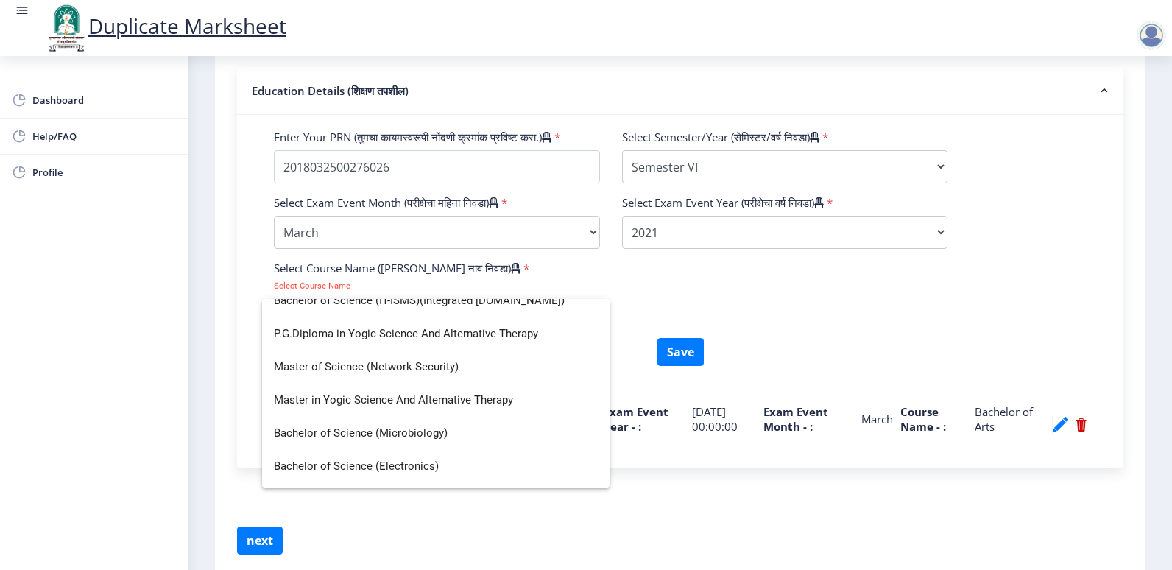
scroll to position [883, 0]
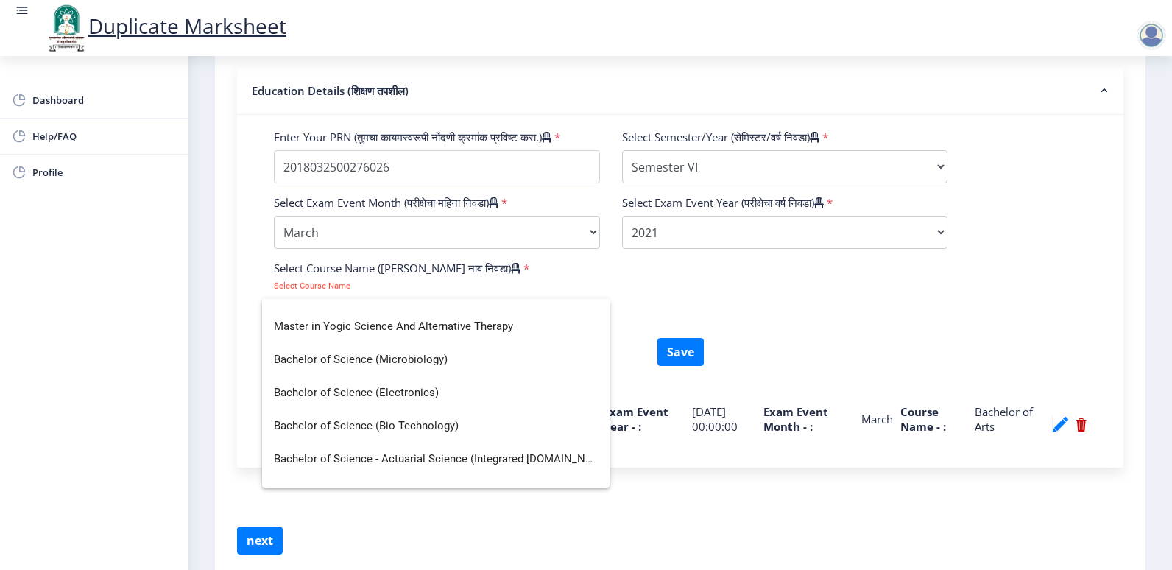
type input "SCIENCE"
click at [348, 244] on div at bounding box center [586, 285] width 1172 height 570
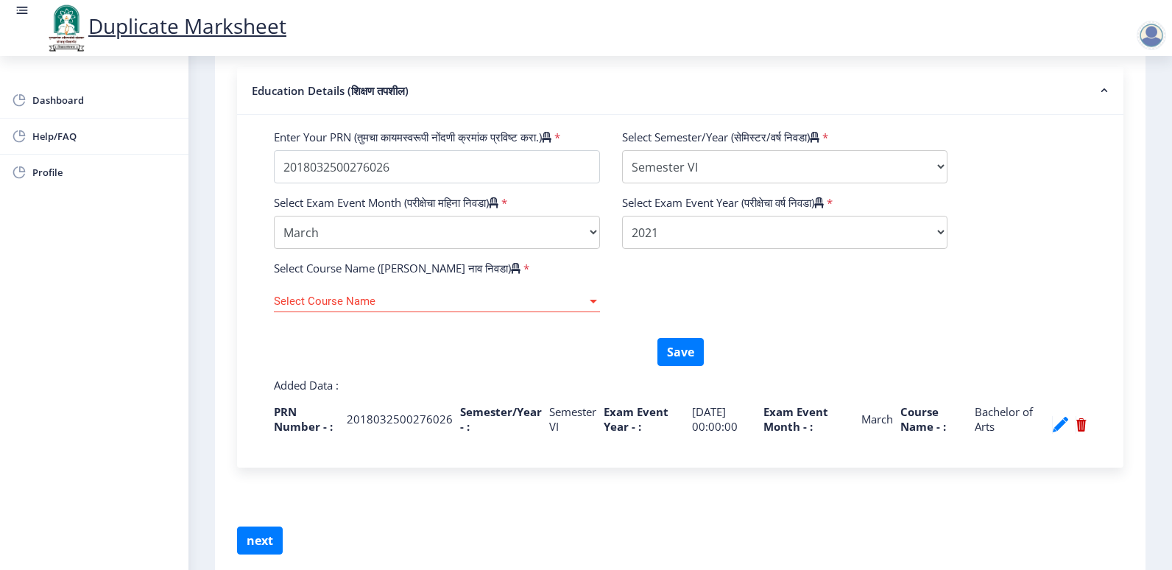
click at [407, 308] on span "Select Course Name" at bounding box center [430, 301] width 313 height 13
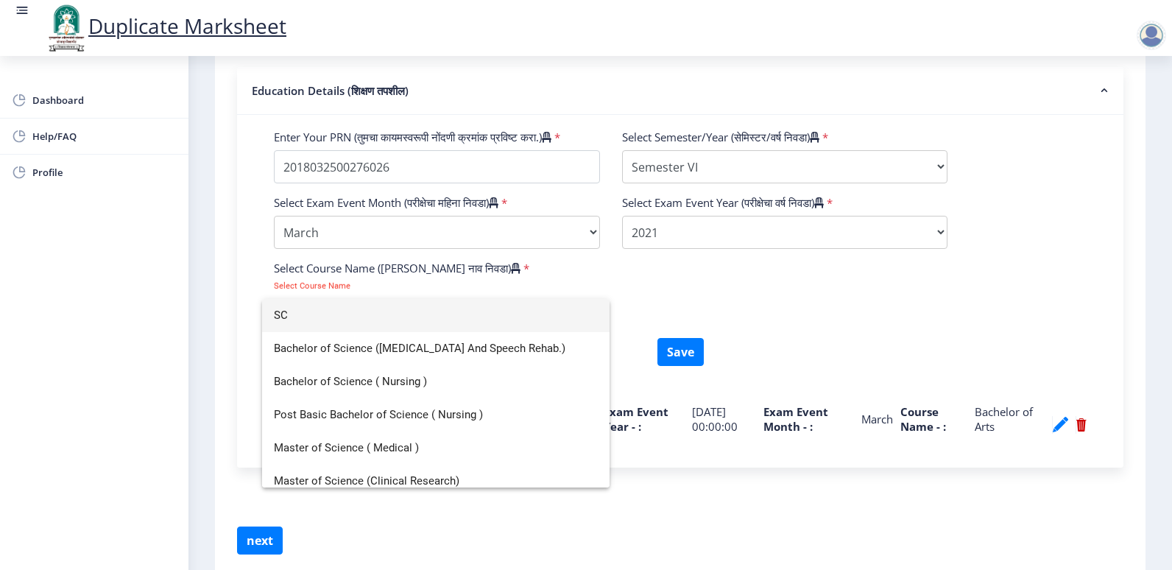
type input "S"
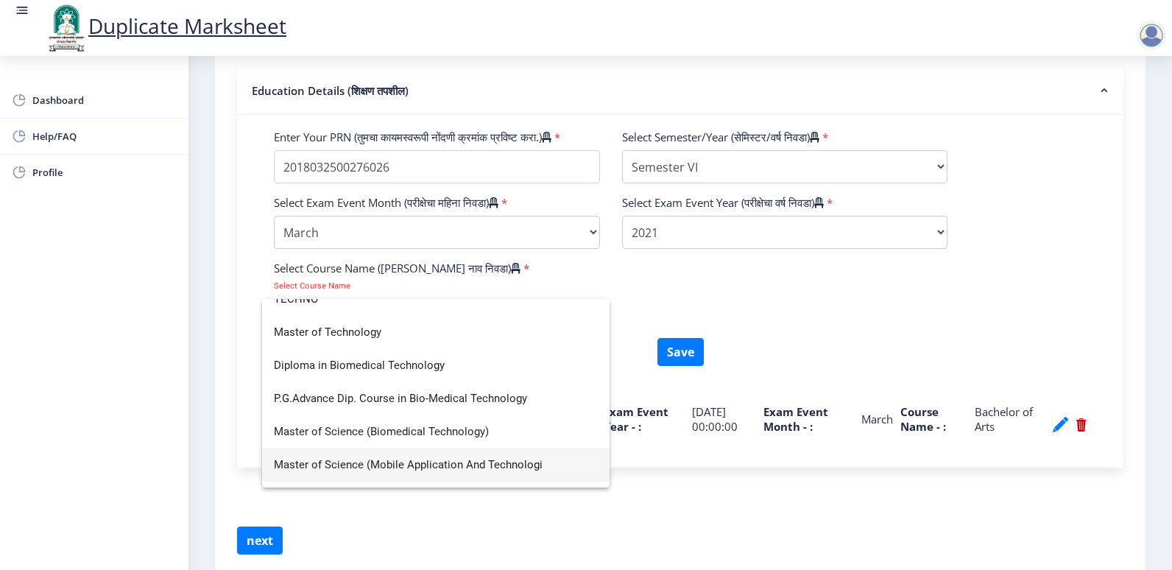
scroll to position [0, 0]
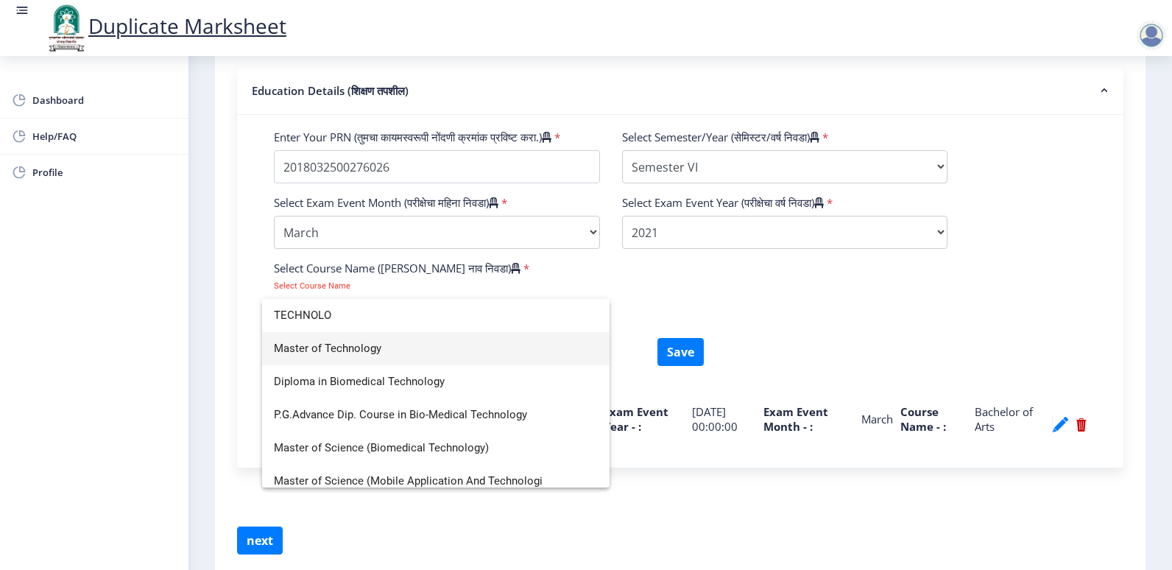
type input "TECHNOLO"
click at [373, 355] on span "Master of Technology" at bounding box center [436, 348] width 324 height 33
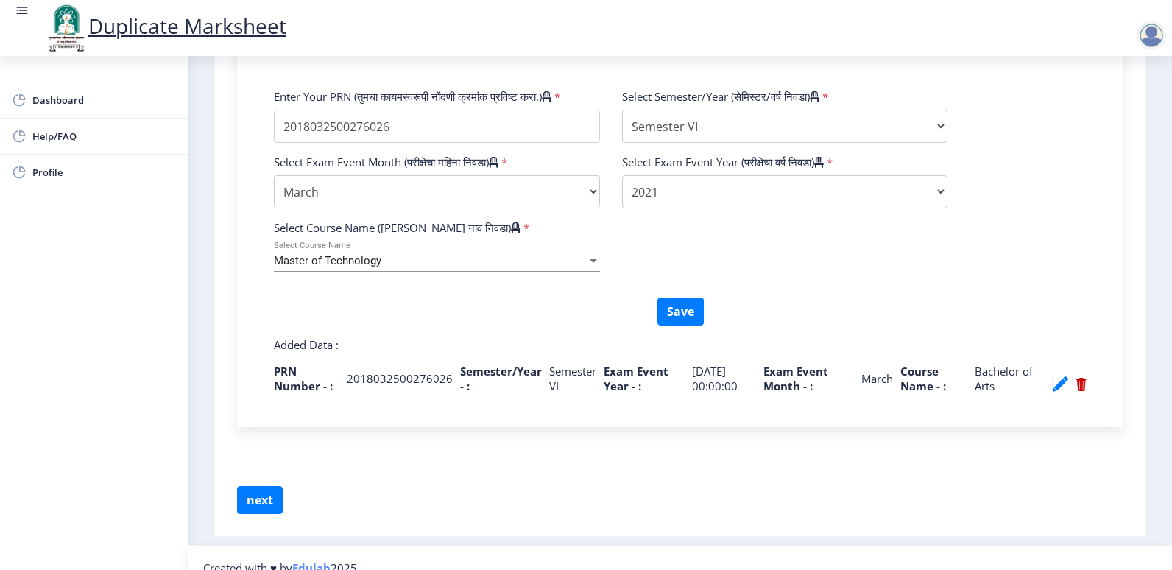
scroll to position [522, 0]
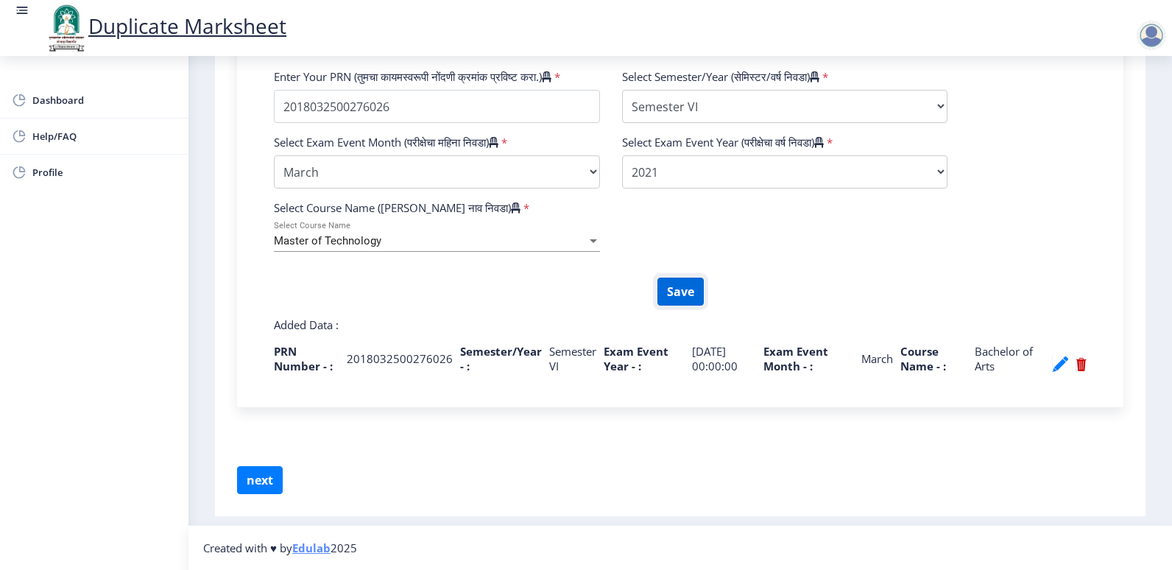
click at [672, 291] on button "Save" at bounding box center [680, 291] width 46 height 28
select select
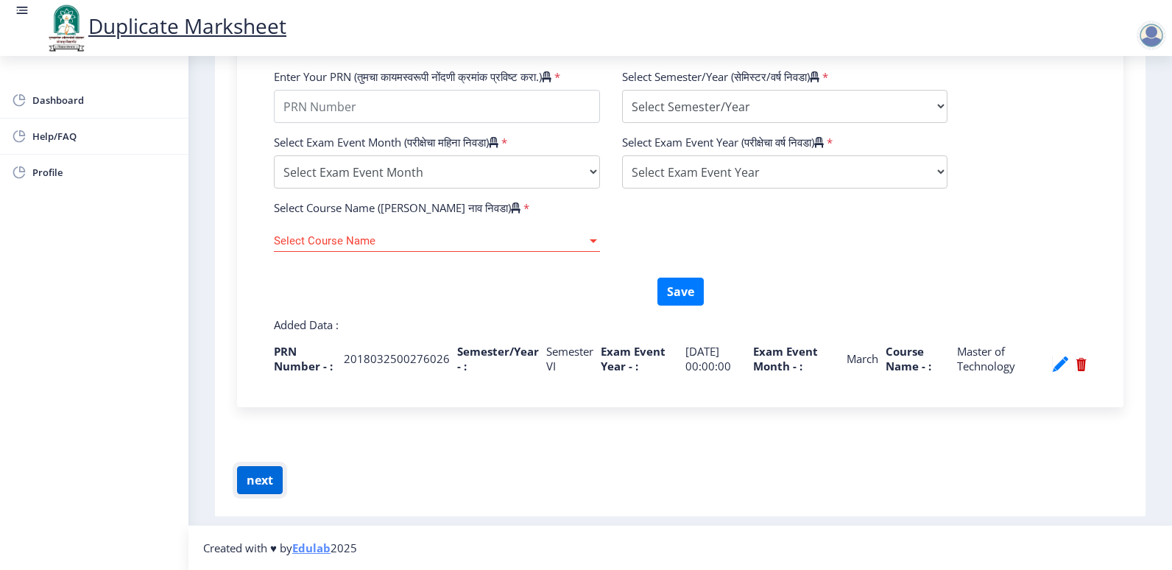
click at [258, 489] on button "next" at bounding box center [260, 480] width 46 height 28
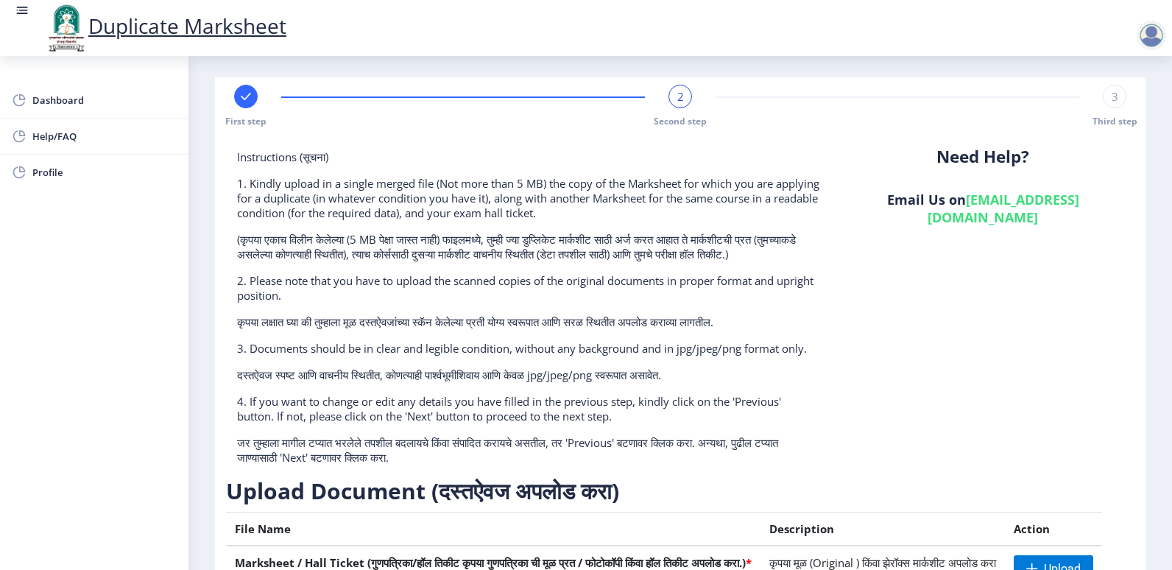
scroll to position [0, 0]
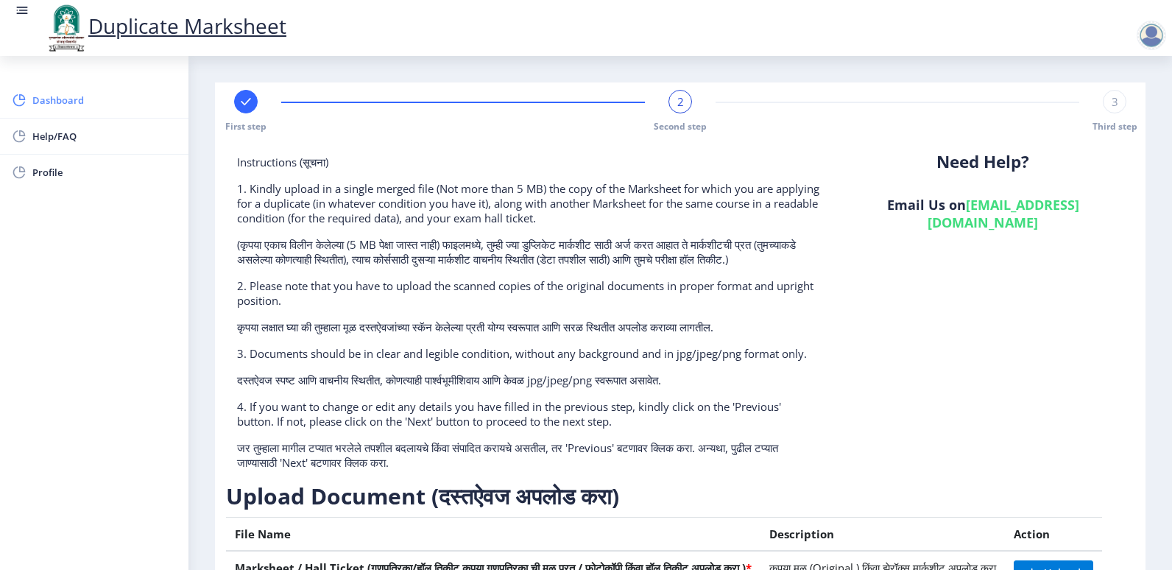
click at [69, 103] on span "Dashboard" at bounding box center [104, 100] width 144 height 18
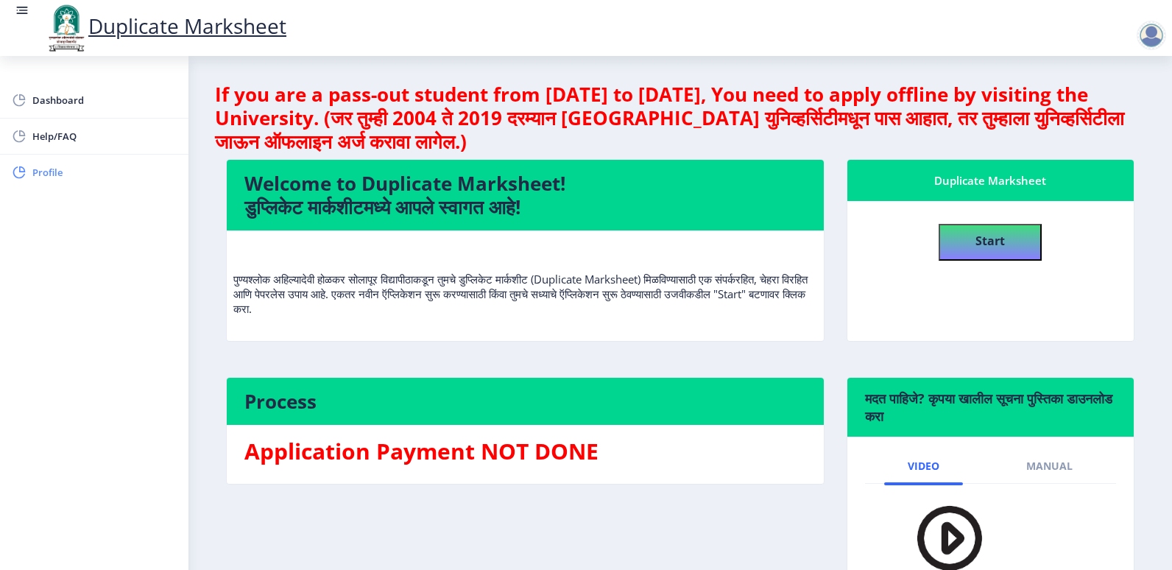
click at [52, 171] on span "Profile" at bounding box center [104, 172] width 144 height 18
select select
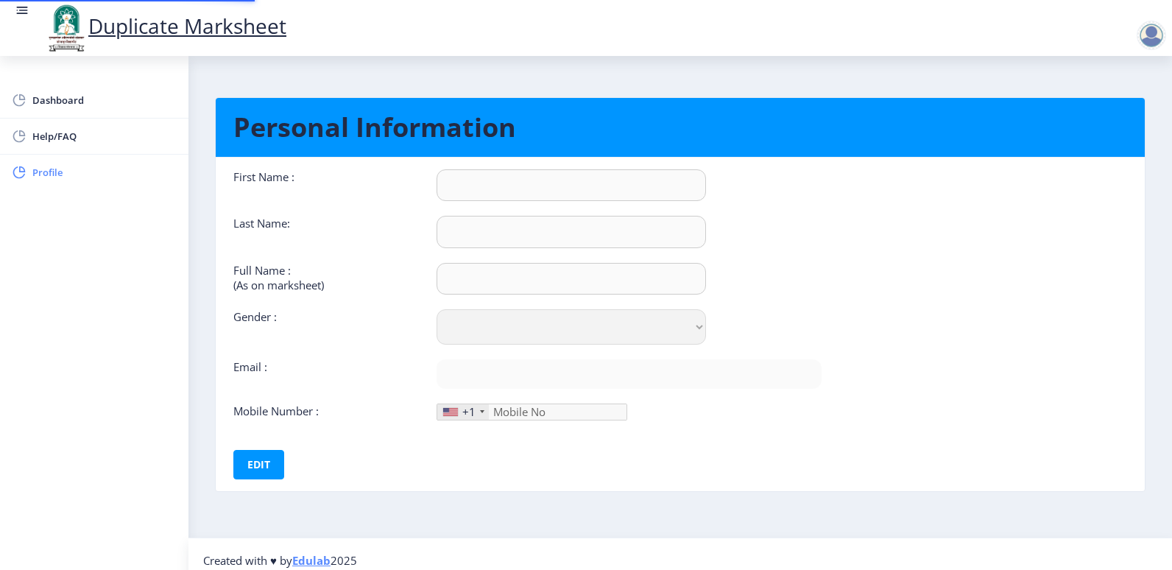
type input "Pandurang"
type input "Javalekar"
type input "Pandurang Dhondiram Jawalekar"
select select "Male"
type input "pandurangjavalekar505@gmail.com"
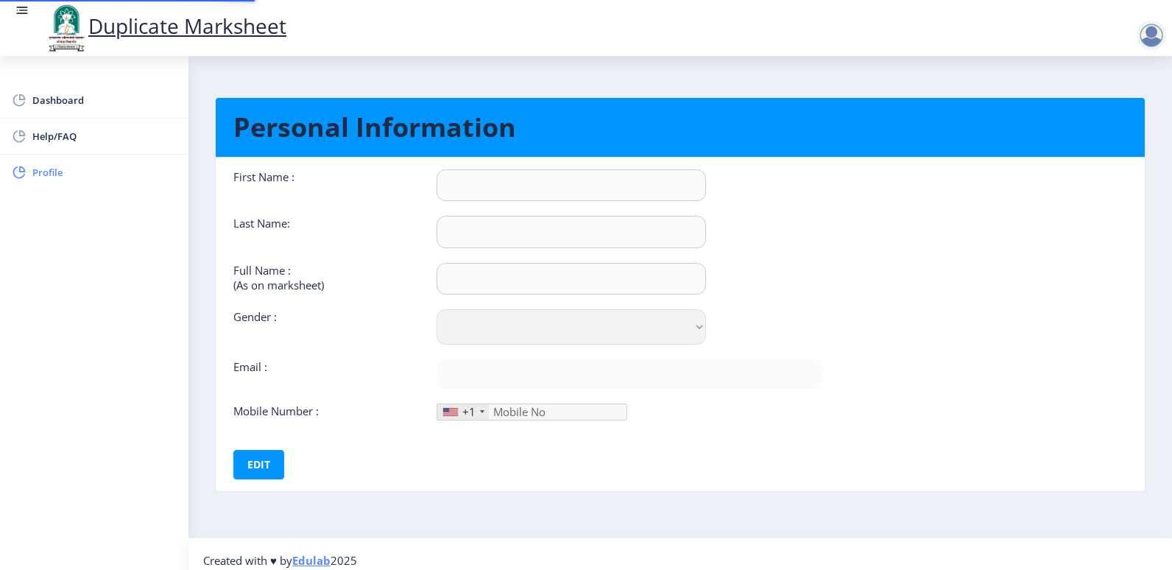
type input "9325256374"
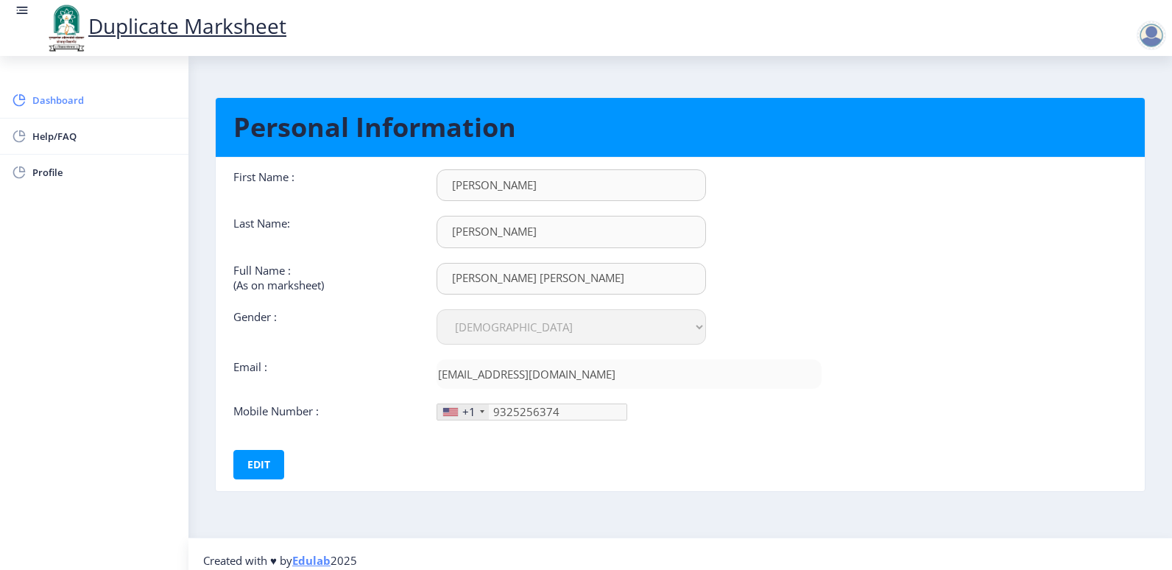
click at [71, 92] on span "Dashboard" at bounding box center [104, 100] width 144 height 18
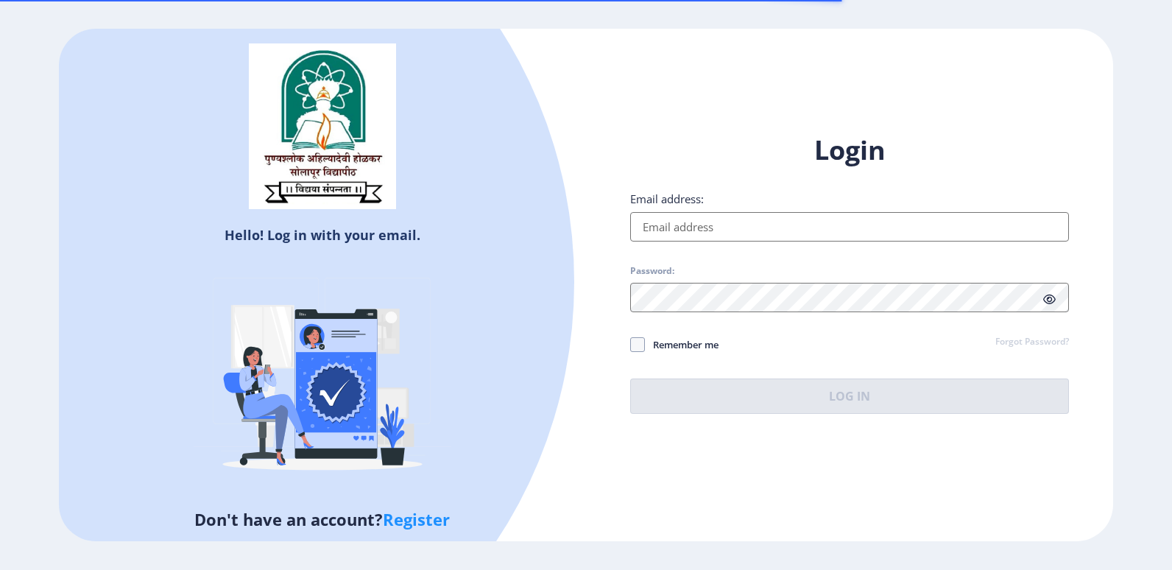
drag, startPoint x: 662, startPoint y: 219, endPoint x: 672, endPoint y: 230, distance: 15.1
click at [662, 219] on input "Email address:" at bounding box center [849, 226] width 439 height 29
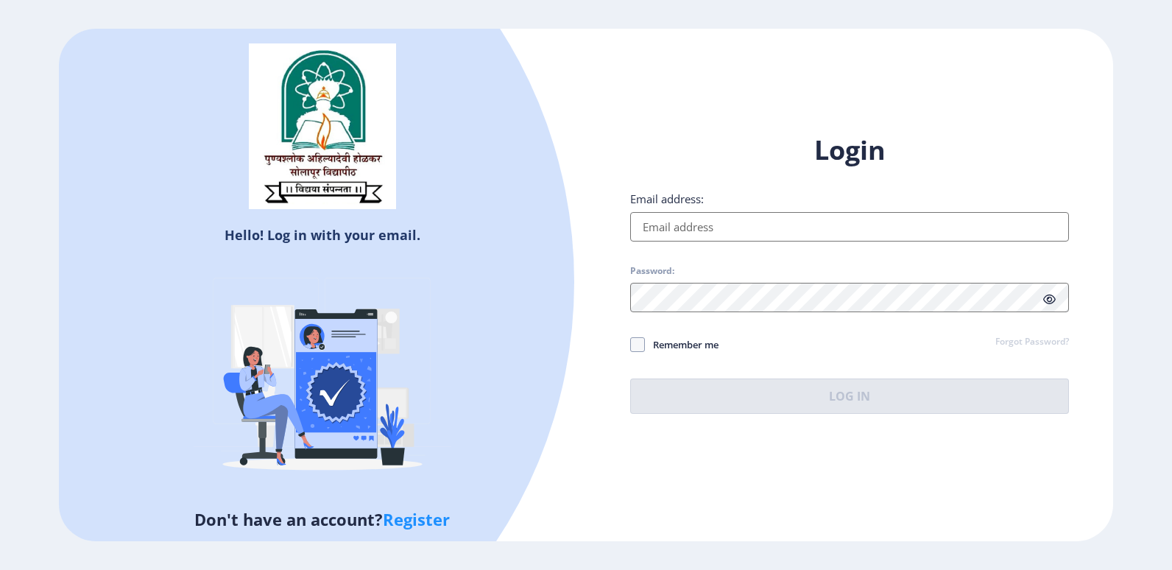
type input "[EMAIL_ADDRESS][DOMAIN_NAME]"
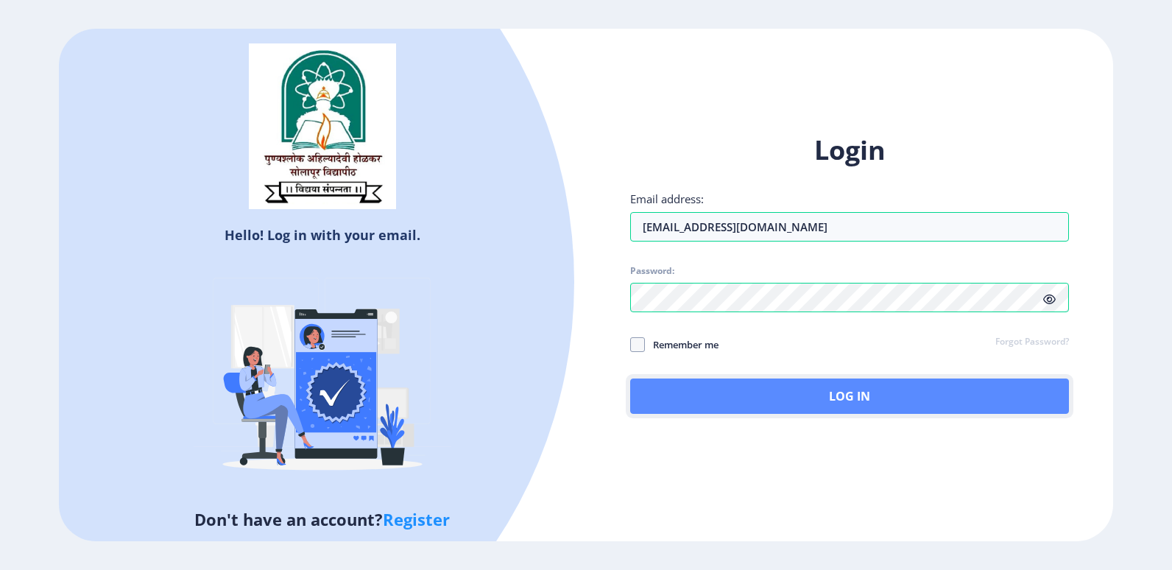
click at [734, 389] on button "Log In" at bounding box center [849, 395] width 439 height 35
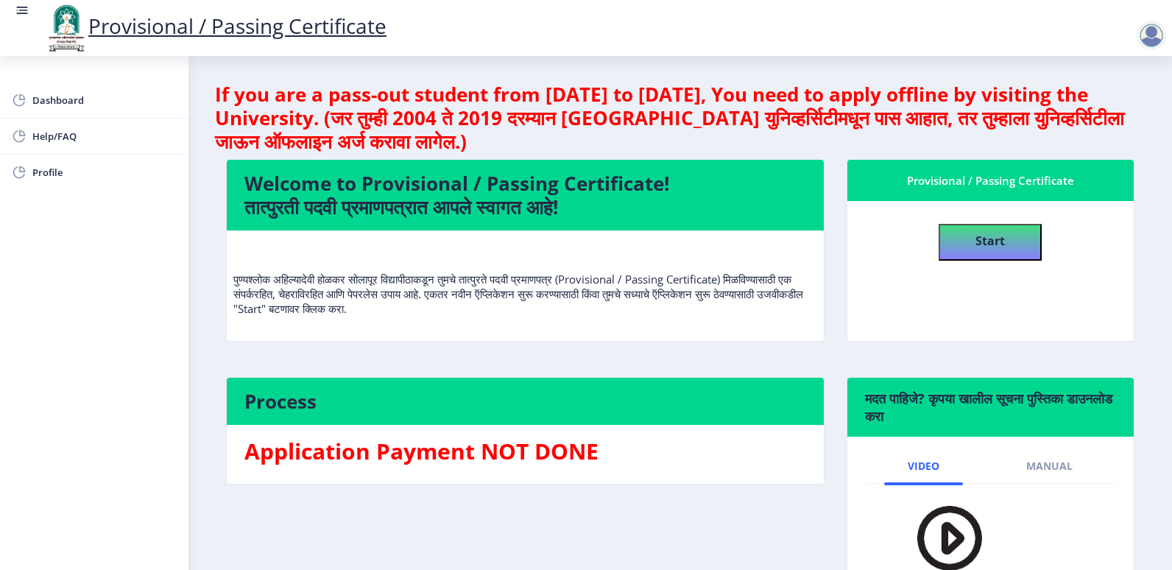
click at [962, 542] on img at bounding box center [939, 537] width 103 height 85
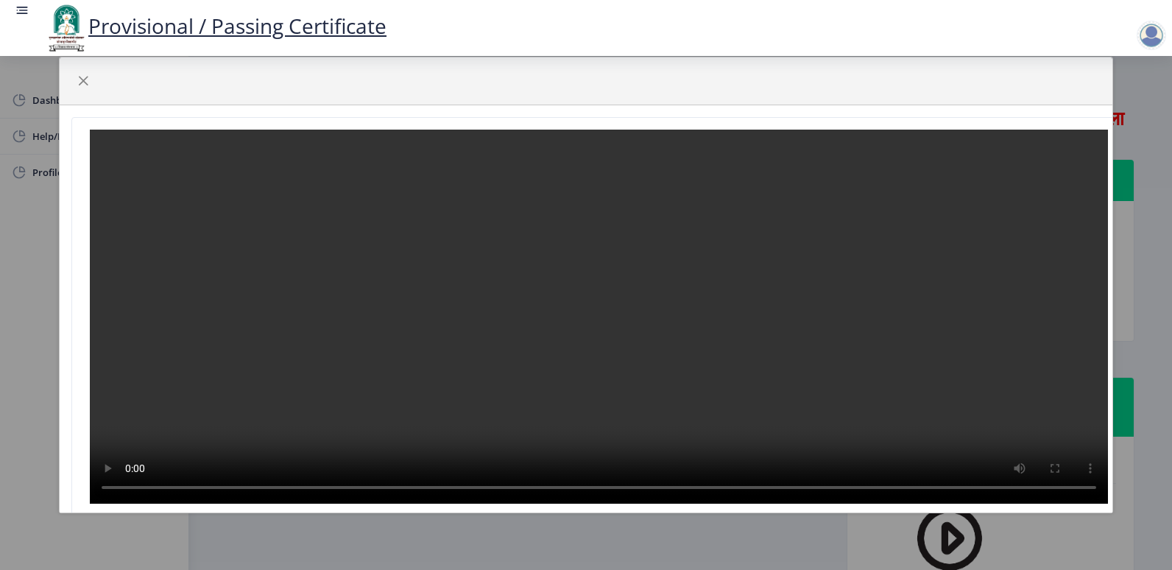
click at [1150, 498] on div at bounding box center [586, 285] width 1172 height 570
click at [1148, 231] on div at bounding box center [586, 285] width 1172 height 570
click at [1102, 66] on div at bounding box center [586, 81] width 1053 height 48
click at [88, 79] on span "button" at bounding box center [83, 81] width 12 height 12
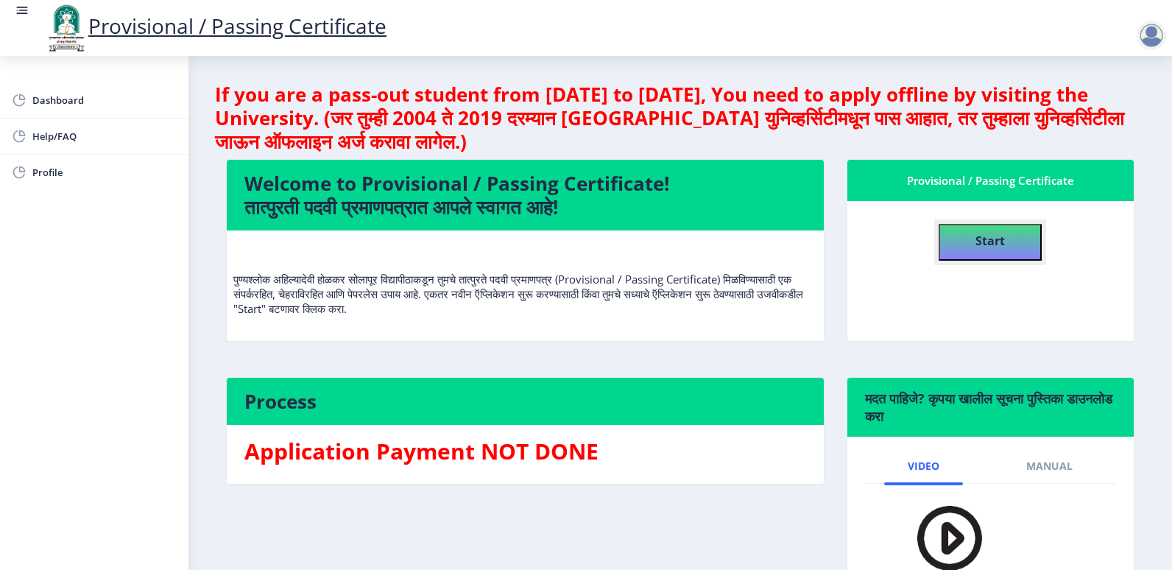
click at [961, 241] on button "Start" at bounding box center [989, 242] width 103 height 37
select select
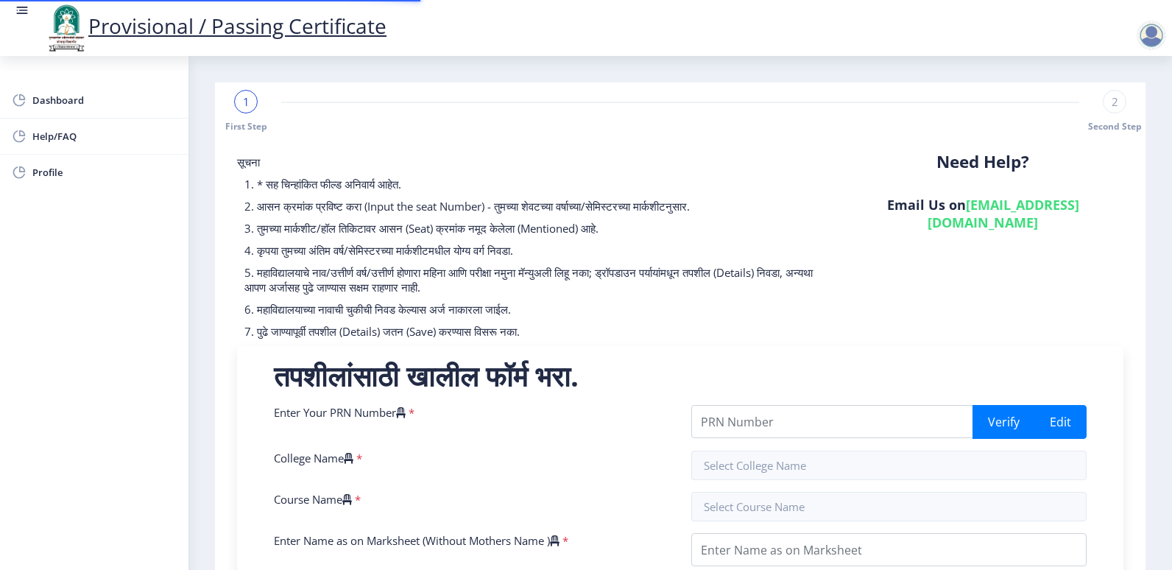
scroll to position [74, 0]
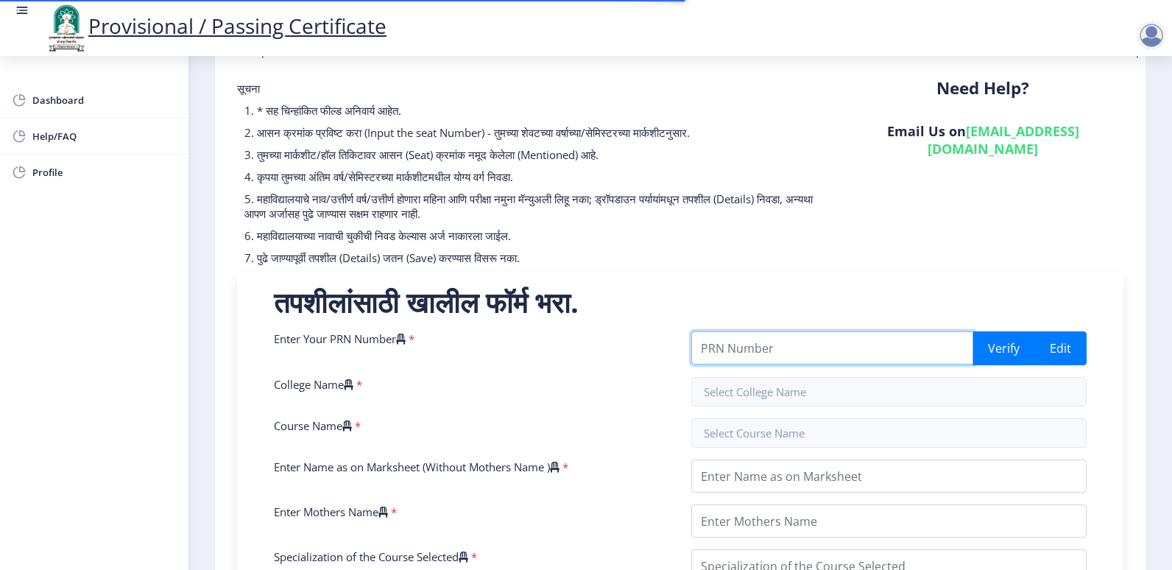
click at [768, 354] on input "Enter Your PRN Number" at bounding box center [832, 347] width 282 height 33
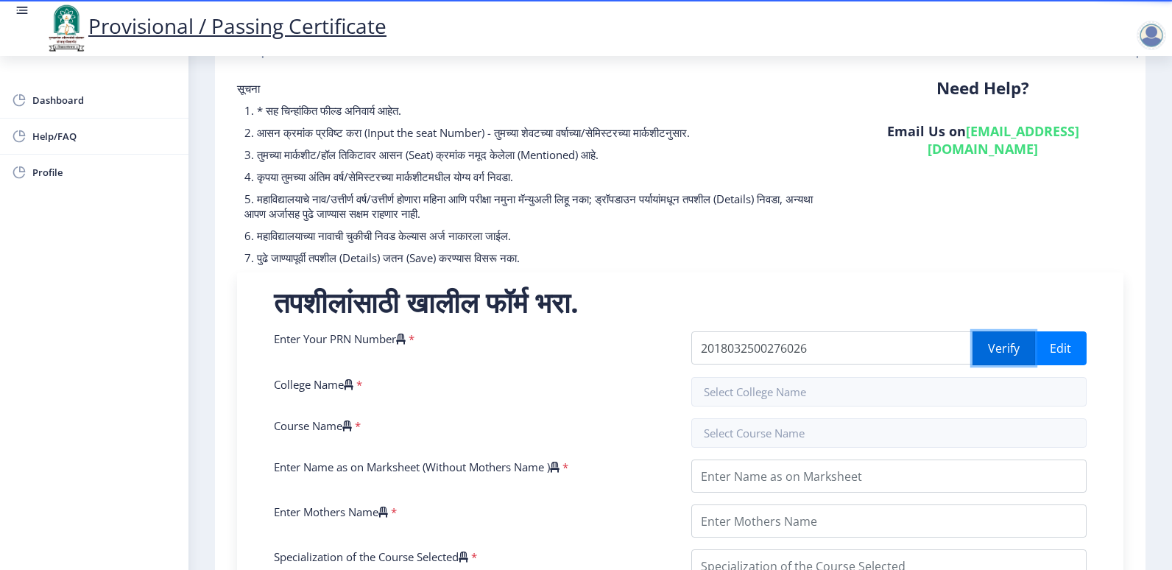
click at [1005, 340] on button "Verify" at bounding box center [1003, 348] width 63 height 34
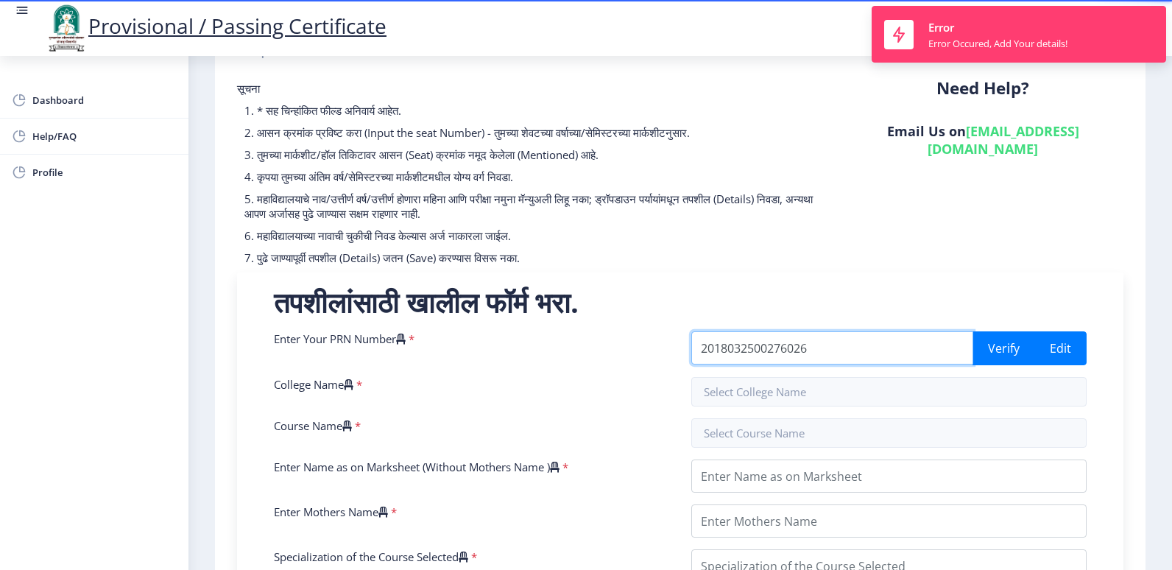
click at [863, 350] on input "2018032500276026" at bounding box center [832, 347] width 282 height 33
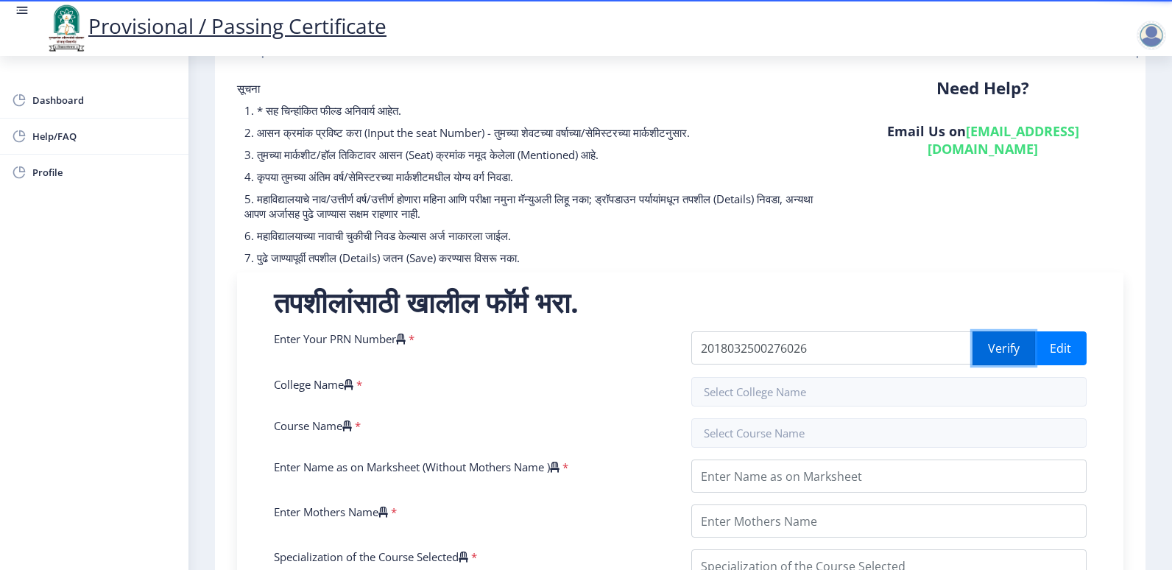
click at [983, 343] on button "Verify" at bounding box center [1003, 348] width 63 height 34
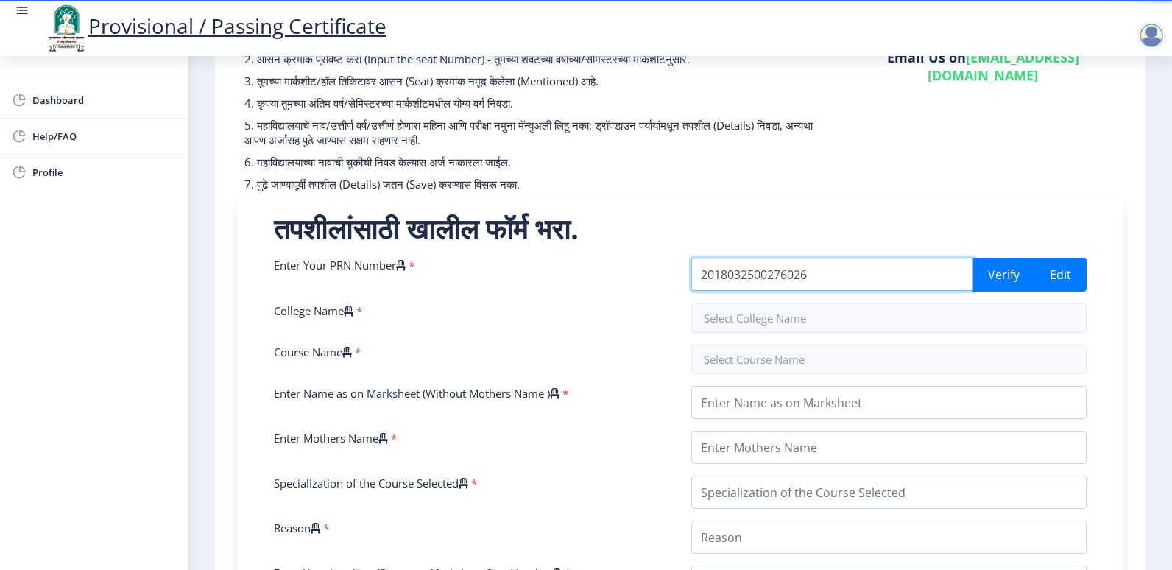
click at [850, 280] on input "2018032500276026" at bounding box center [832, 274] width 282 height 33
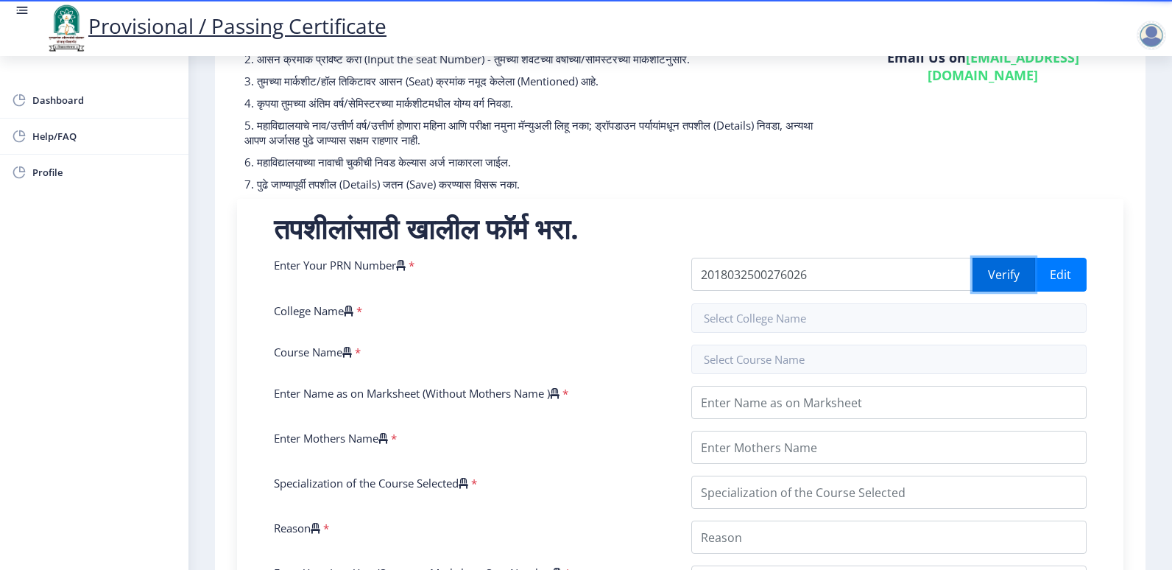
click at [989, 286] on button "Verify" at bounding box center [1003, 275] width 63 height 34
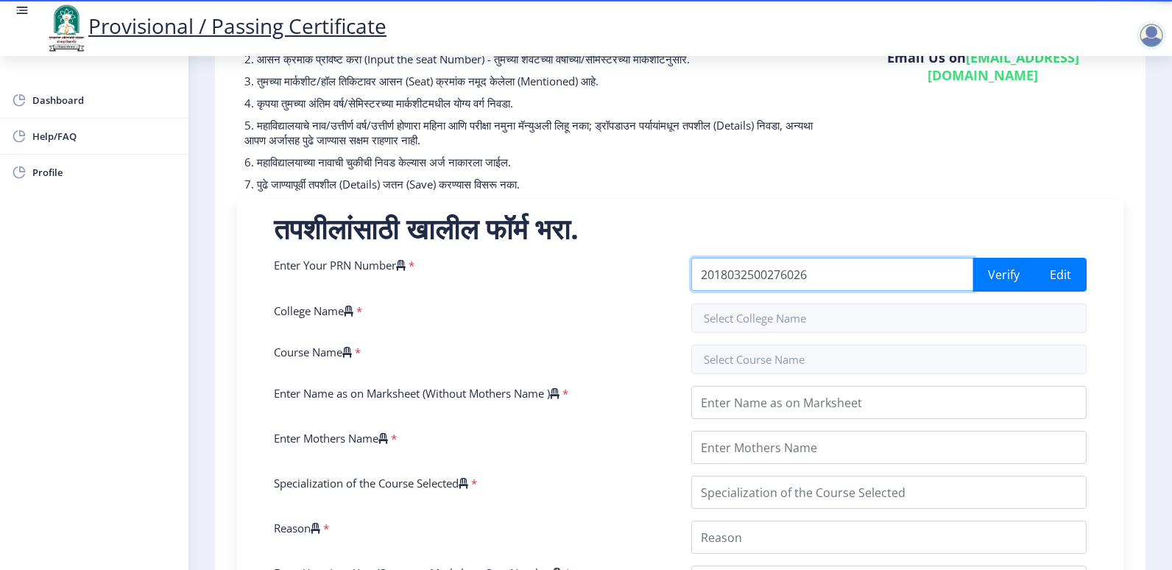
click at [827, 275] on input "2018032500276026" at bounding box center [832, 274] width 282 height 33
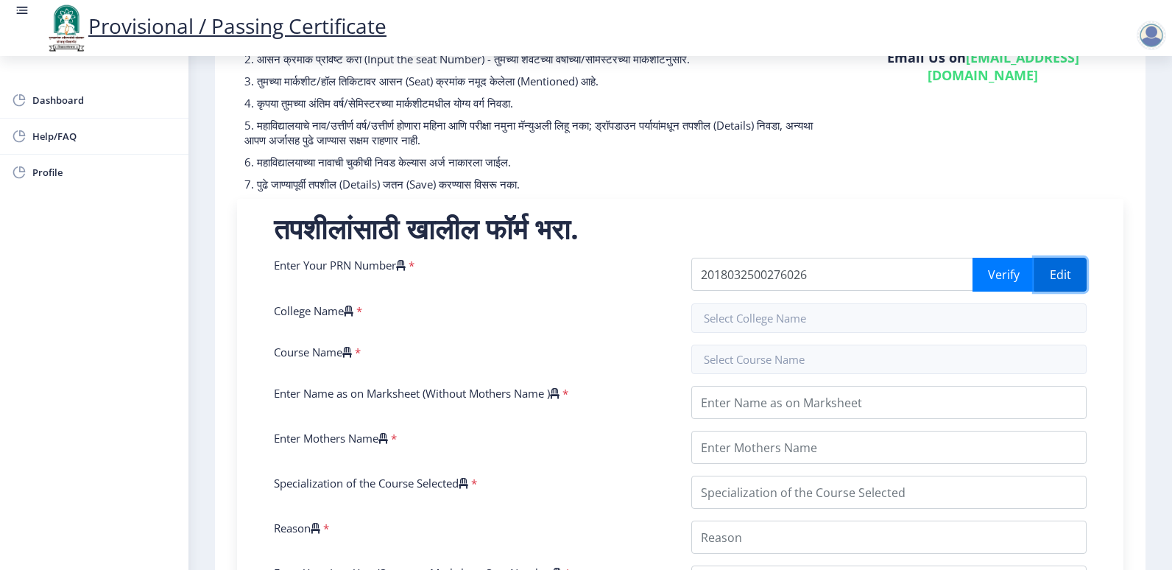
click at [1059, 277] on button "Edit" at bounding box center [1060, 275] width 52 height 34
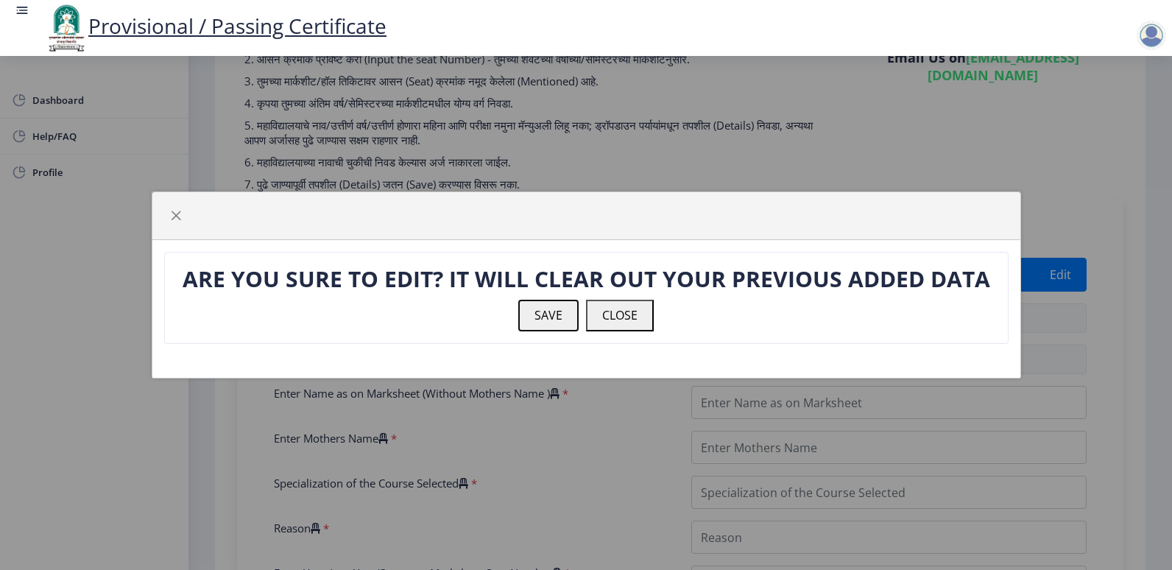
click at [531, 312] on button "SAVE" at bounding box center [548, 315] width 60 height 31
click at [542, 314] on button "SAVE" at bounding box center [548, 315] width 60 height 31
click at [596, 312] on button "CLOSE" at bounding box center [620, 315] width 68 height 31
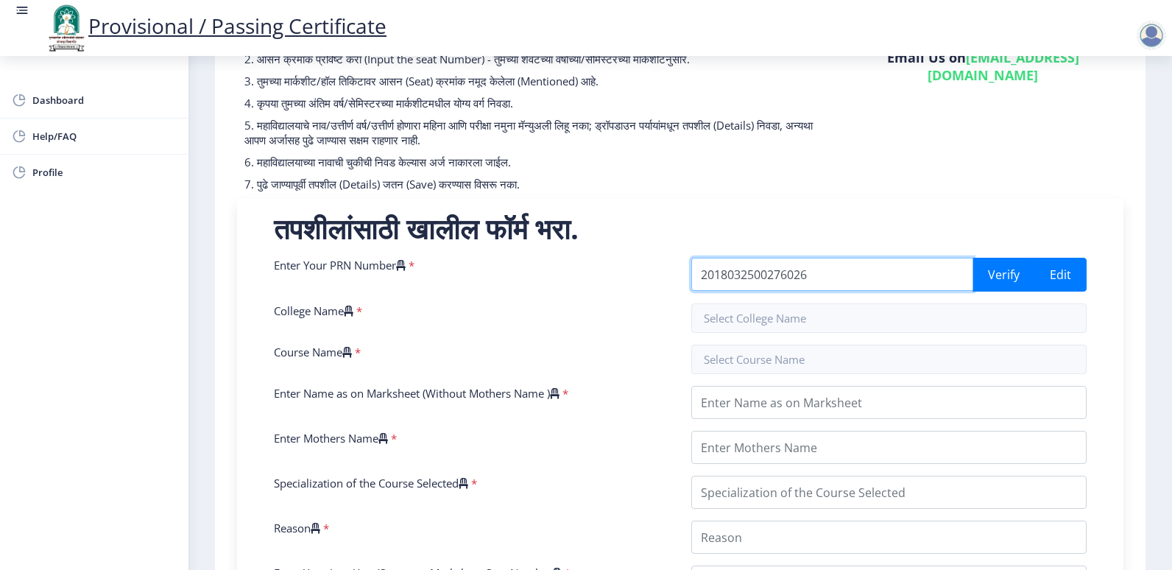
click at [775, 280] on input "2018032500276026" at bounding box center [832, 274] width 282 height 33
type input "2018032500276026"
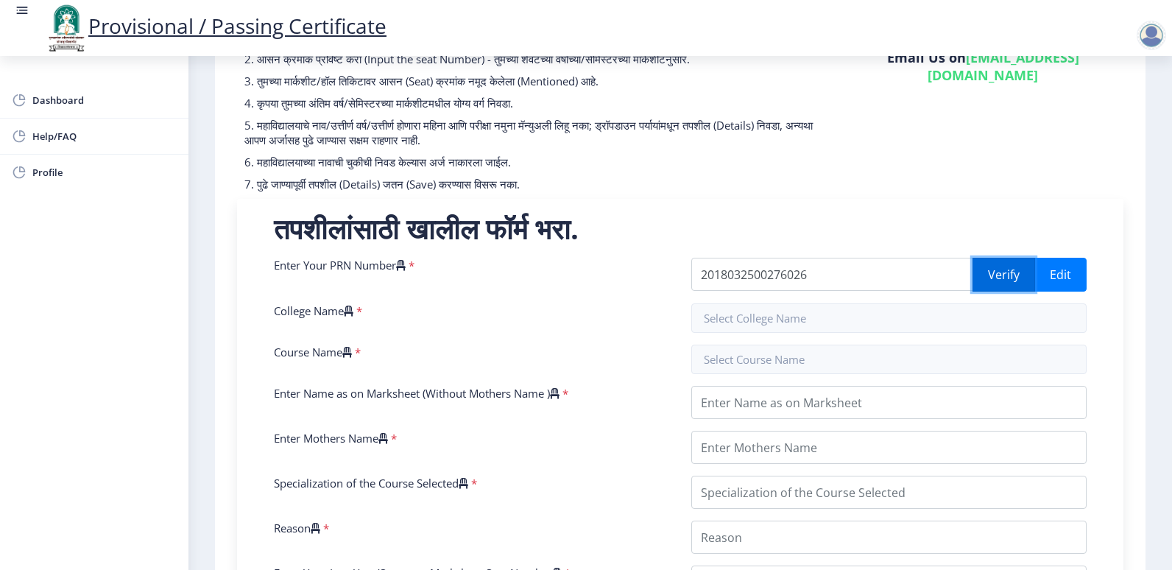
click at [1005, 265] on button "Verify" at bounding box center [1003, 275] width 63 height 34
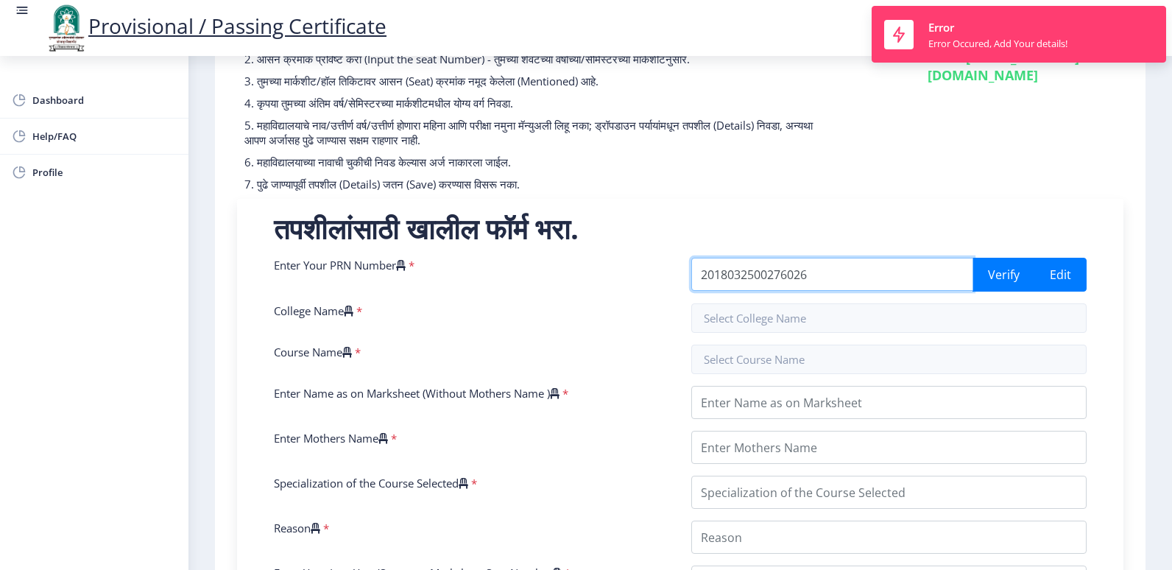
click at [820, 272] on input "2018032500276026" at bounding box center [832, 274] width 282 height 33
click at [697, 278] on input "2018032500276026" at bounding box center [832, 274] width 282 height 33
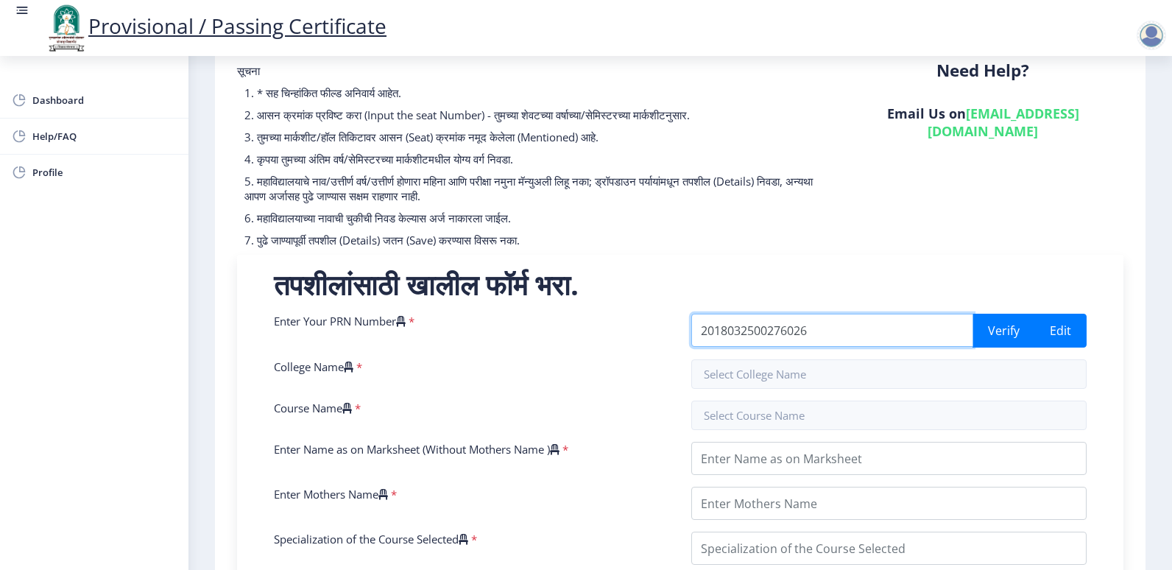
scroll to position [65, 0]
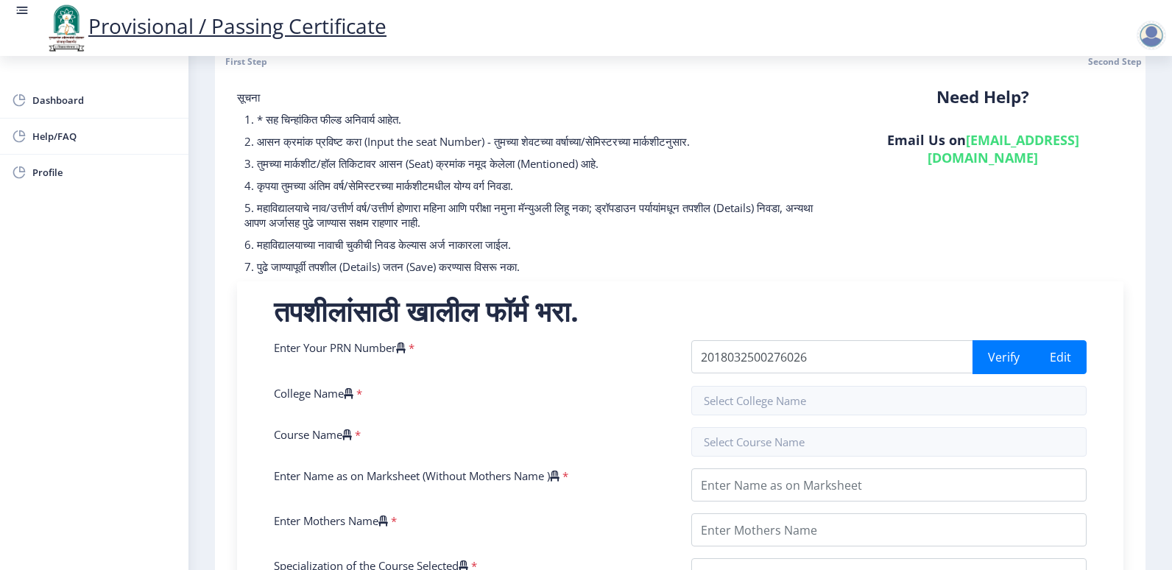
click at [1000, 140] on link "su.sfc@studentscenter.in" at bounding box center [1003, 148] width 152 height 35
drag, startPoint x: 1000, startPoint y: 140, endPoint x: 1005, endPoint y: 153, distance: 14.0
click at [1001, 153] on div "Need Help? Email Us on su.sfc@studentscenter.in" at bounding box center [983, 185] width 302 height 191
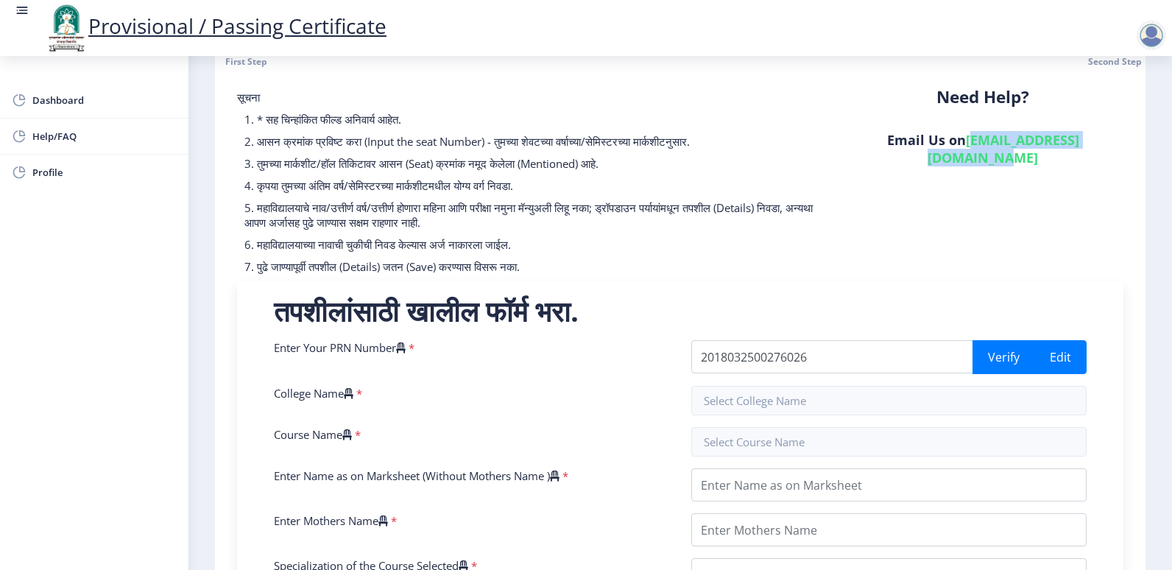
drag, startPoint x: 1113, startPoint y: 139, endPoint x: 937, endPoint y: 141, distance: 175.9
click at [937, 141] on h6 "Email Us on su.sfc@studentscenter.in" at bounding box center [983, 148] width 280 height 35
copy link "su.sfc@studentscenter.in"
